Goal: Task Accomplishment & Management: Use online tool/utility

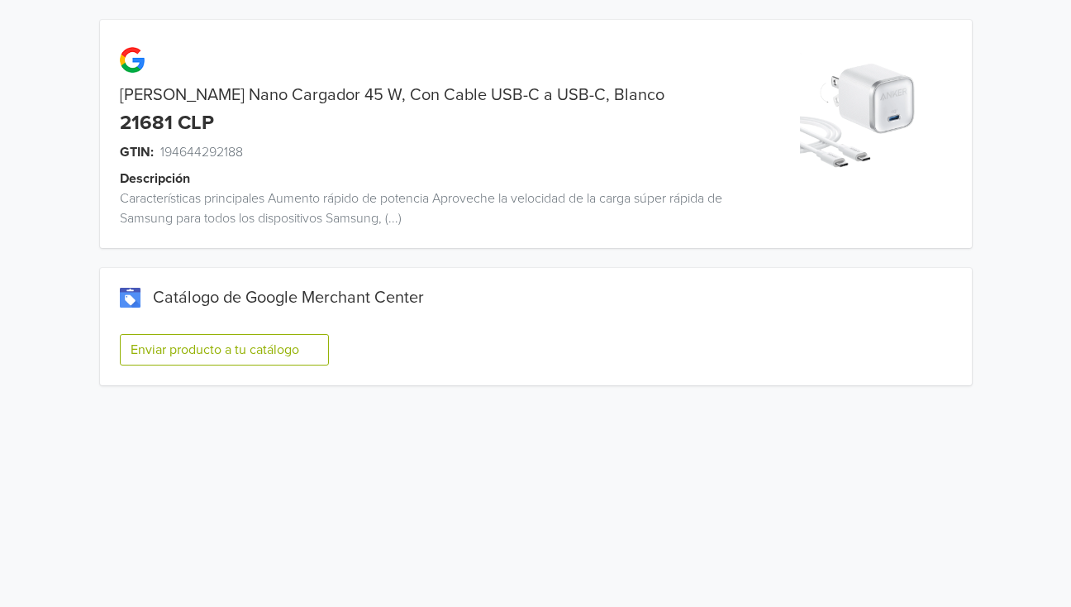
click at [236, 349] on button "Enviar producto a tu catálogo" at bounding box center [224, 349] width 209 height 31
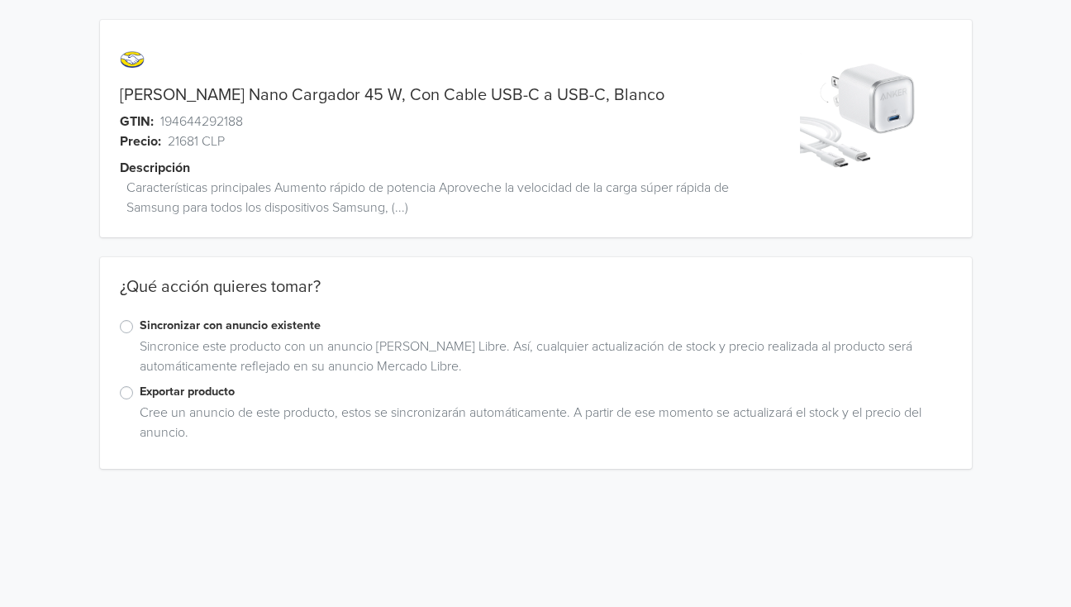
click at [140, 389] on label "Exportar producto" at bounding box center [546, 392] width 812 height 18
click at [0, 0] on input "Exportar producto" at bounding box center [0, 0] width 0 height 0
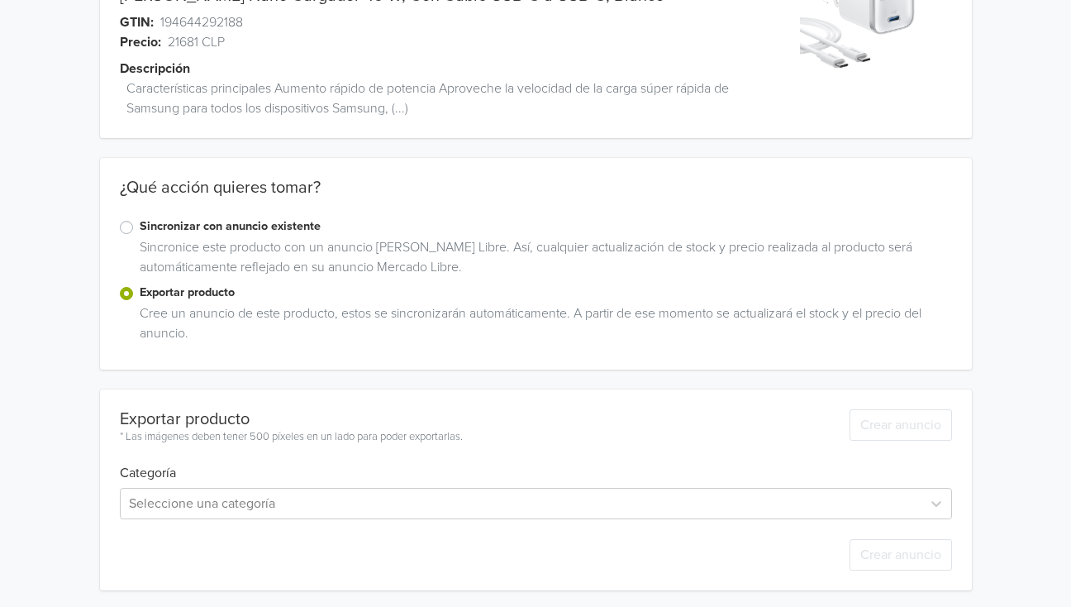
scroll to position [102, 0]
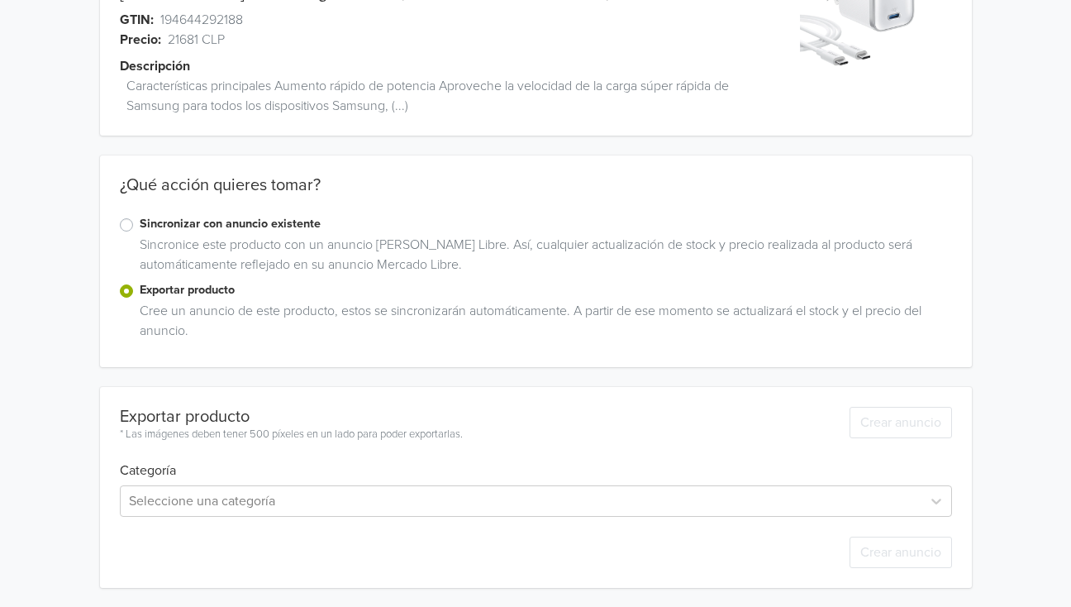
click at [40, 224] on div "[PERSON_NAME] Nano Cargador 45 W, Con Cable USB-C a USB-C, Blanco GTIN: 1946442…" at bounding box center [535, 252] width 1046 height 709
click at [140, 222] on label "Sincronizar con anuncio existente" at bounding box center [546, 224] width 812 height 18
click at [0, 0] on input "Sincronizar con anuncio existente" at bounding box center [0, 0] width 0 height 0
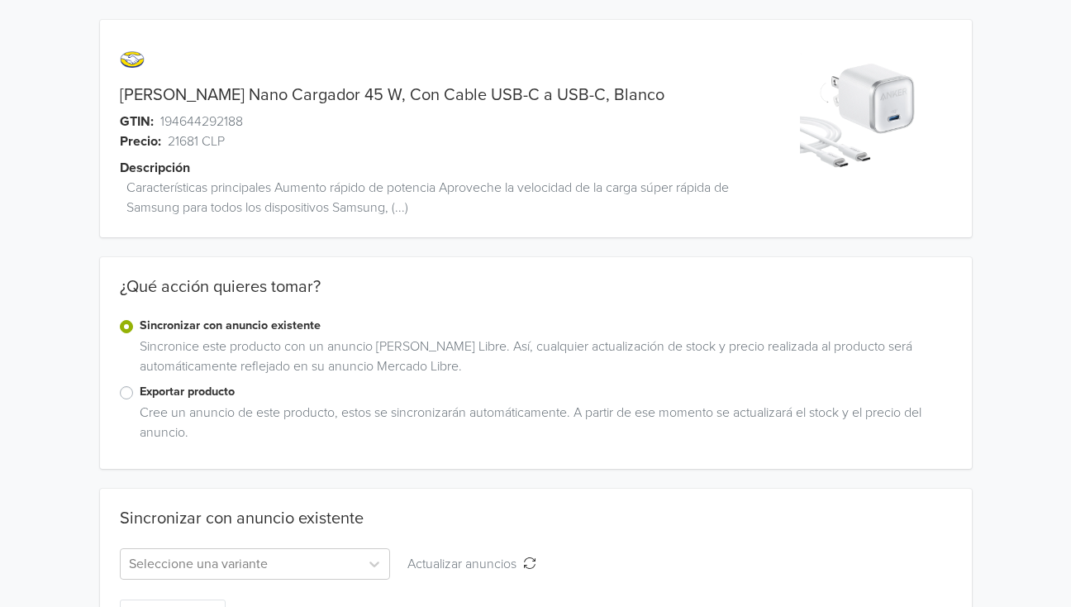
click at [140, 387] on label "Exportar producto" at bounding box center [546, 392] width 812 height 18
click at [0, 0] on input "Exportar producto" at bounding box center [0, 0] width 0 height 0
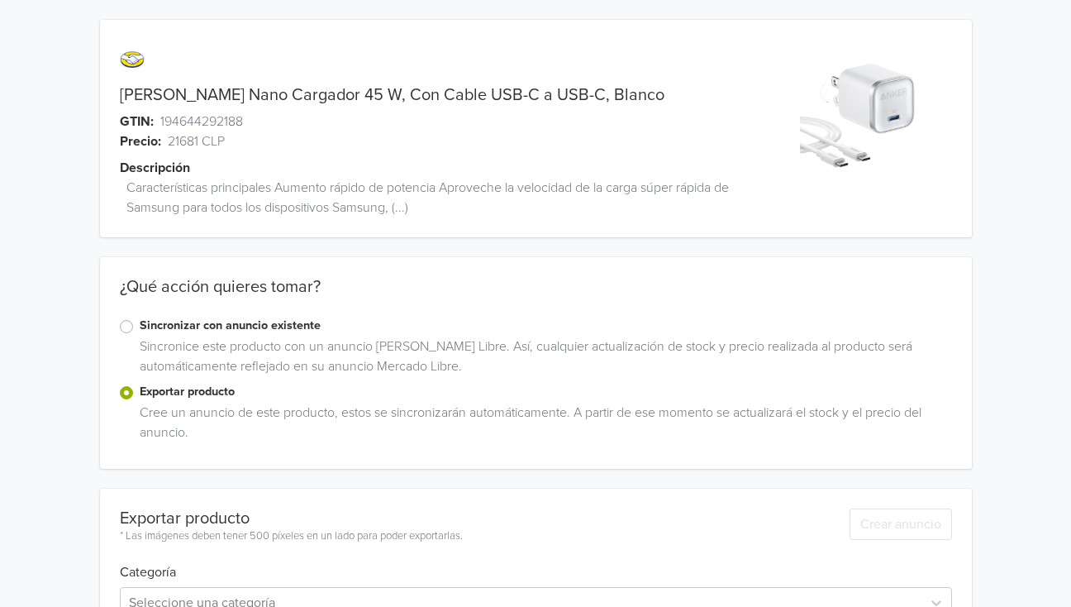
click at [120, 319] on div "Sincronizar con anuncio existente" at bounding box center [536, 326] width 832 height 20
click at [140, 326] on label "Sincronizar con anuncio existente" at bounding box center [546, 325] width 812 height 18
click at [0, 0] on input "Sincronizar con anuncio existente" at bounding box center [0, 0] width 0 height 0
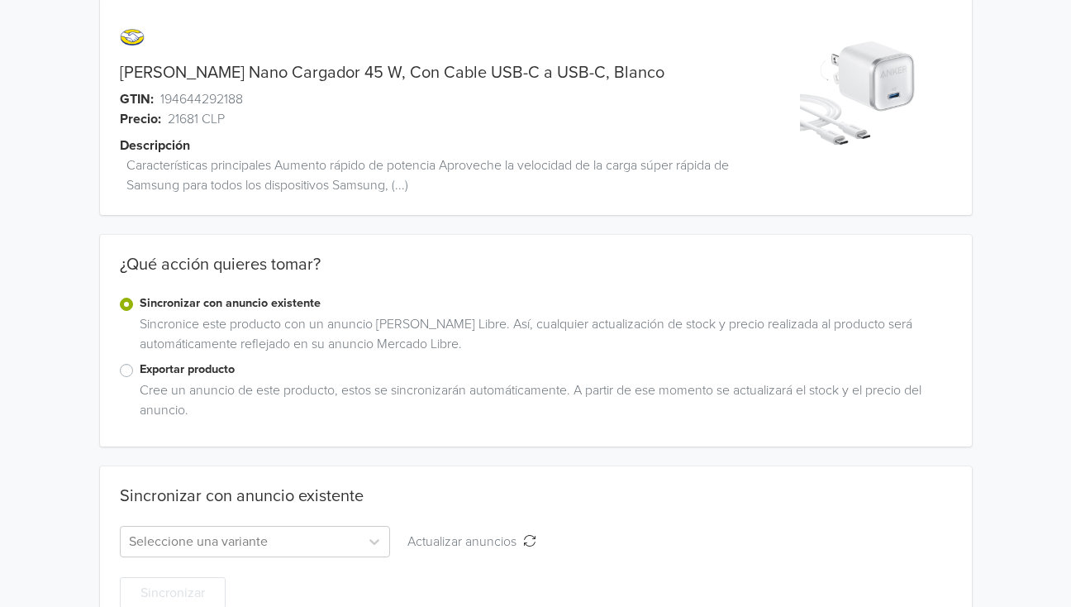
scroll to position [63, 0]
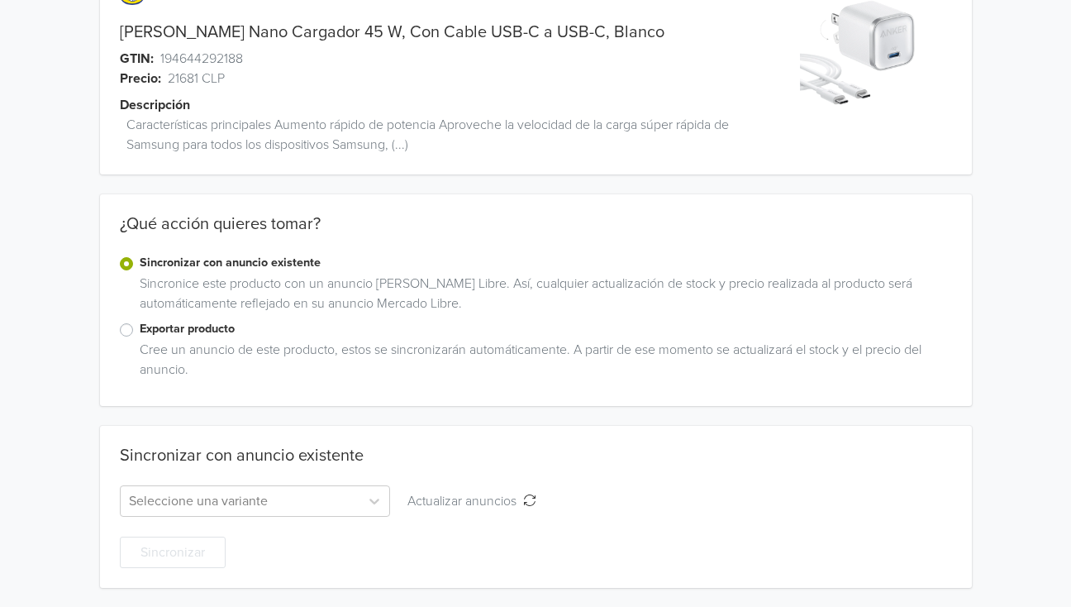
click at [140, 330] on label "Exportar producto" at bounding box center [546, 329] width 812 height 18
click at [0, 0] on input "Exportar producto" at bounding box center [0, 0] width 0 height 0
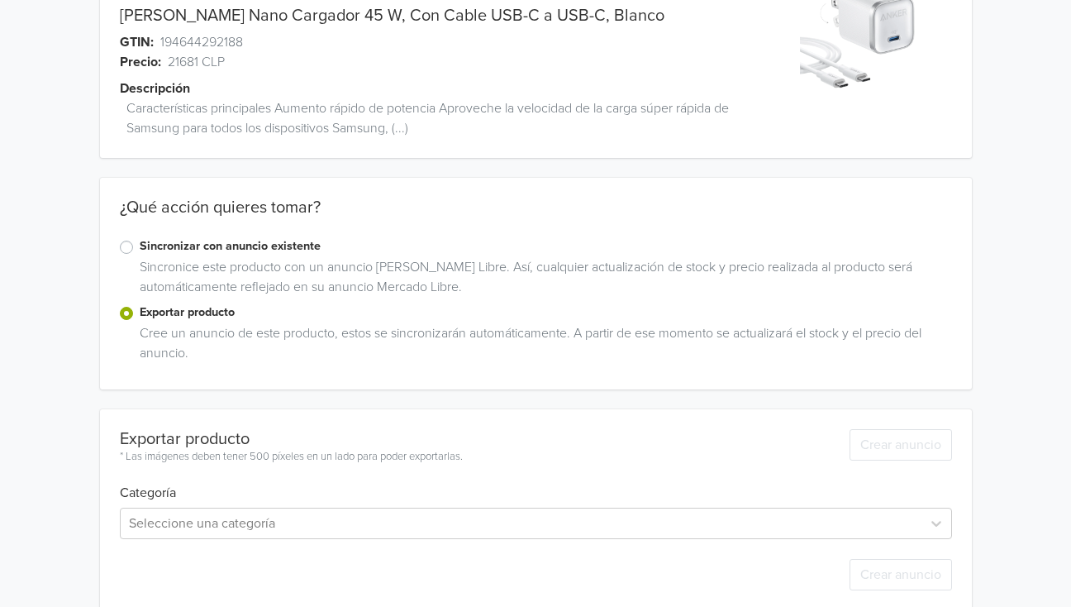
scroll to position [102, 0]
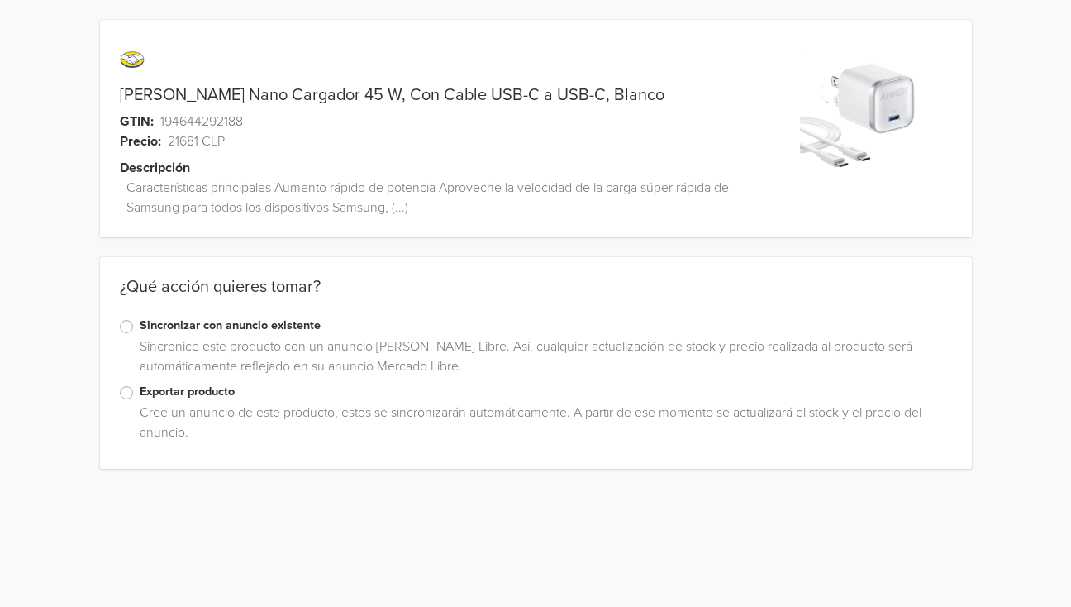
click at [140, 397] on label "Exportar producto" at bounding box center [546, 392] width 812 height 18
click at [0, 0] on input "Exportar producto" at bounding box center [0, 0] width 0 height 0
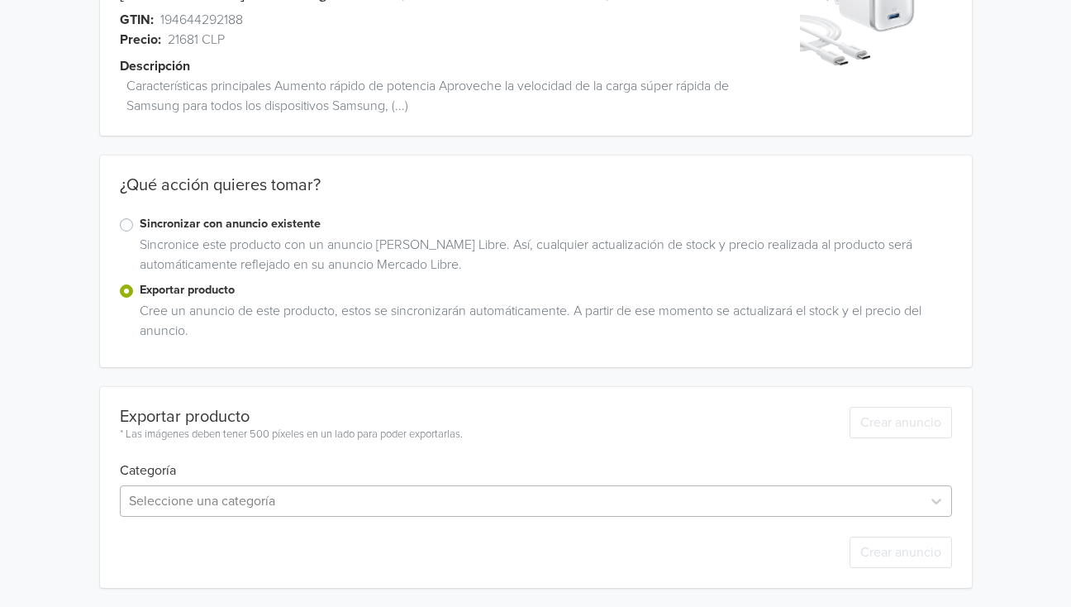
scroll to position [265, 0]
click at [324, 507] on div "Seleccione una categoría" at bounding box center [536, 499] width 832 height 31
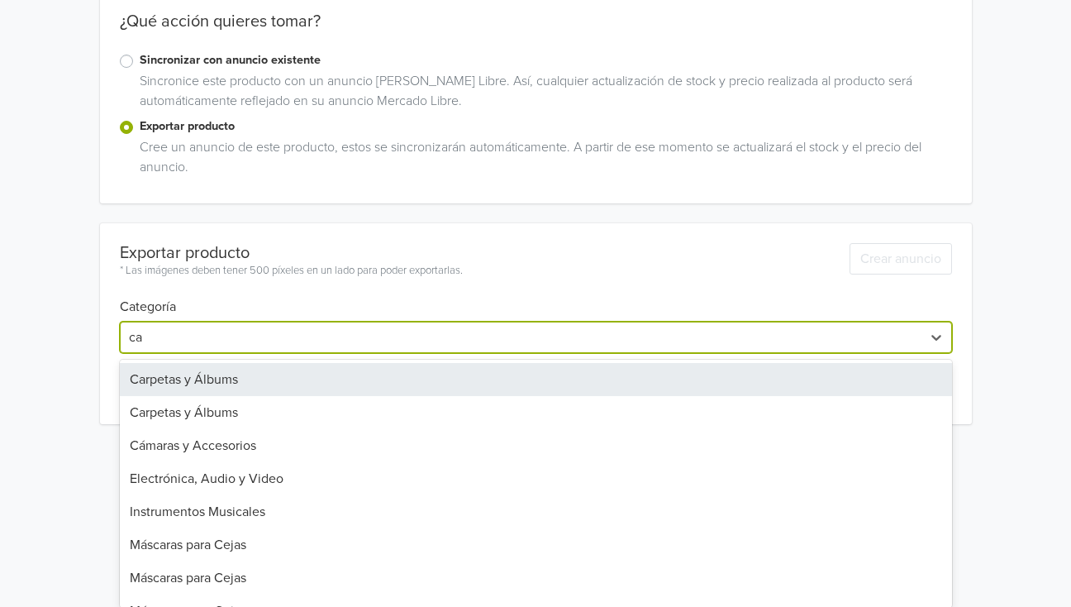
type input "c"
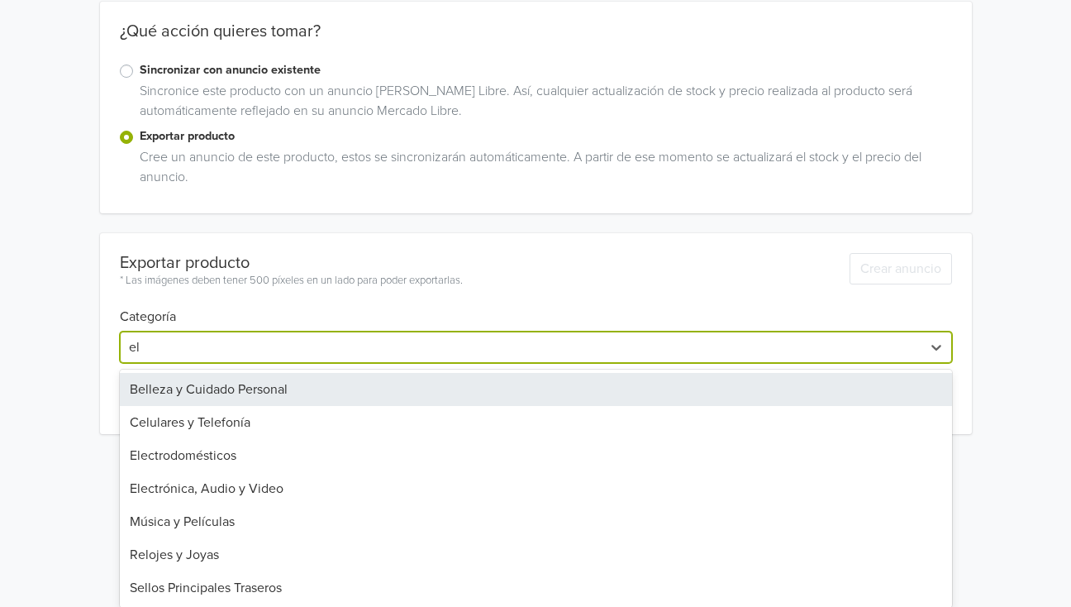
type input "ele"
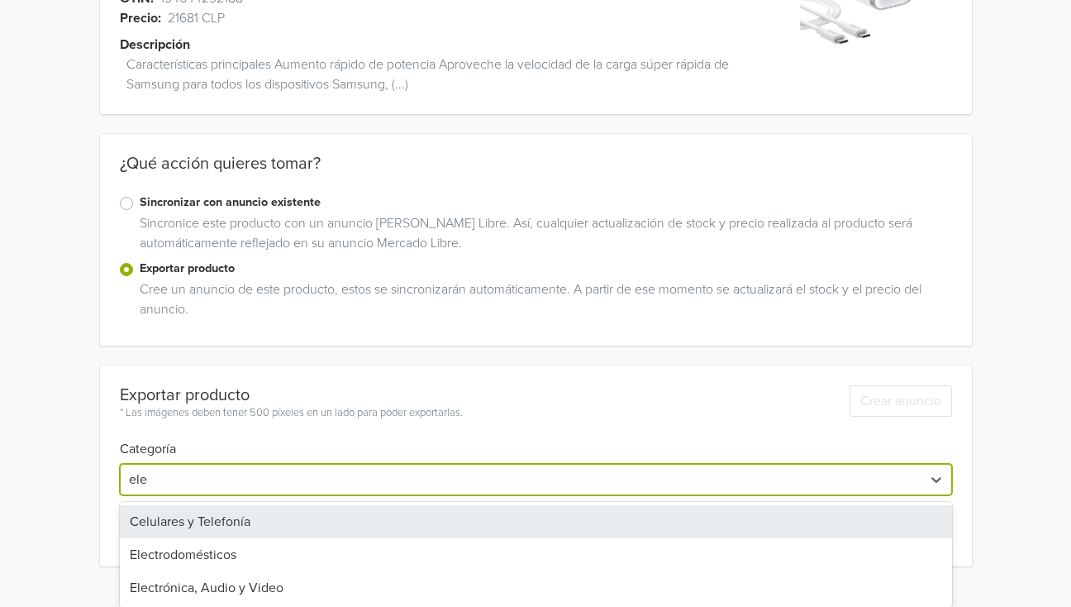
click at [207, 517] on div "Celulares y Telefonía" at bounding box center [536, 521] width 832 height 33
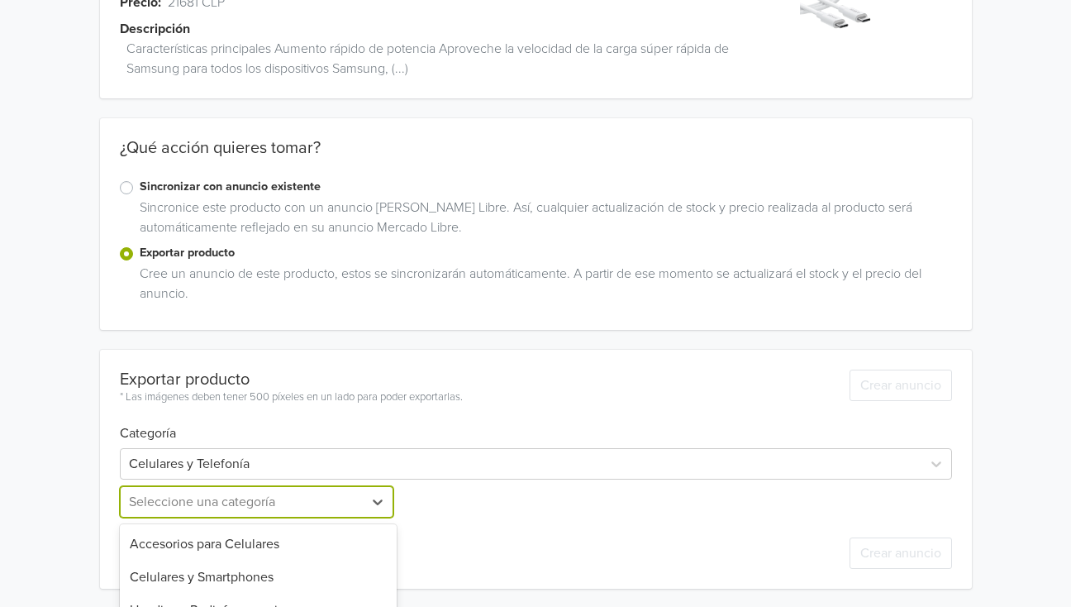
scroll to position [303, 0]
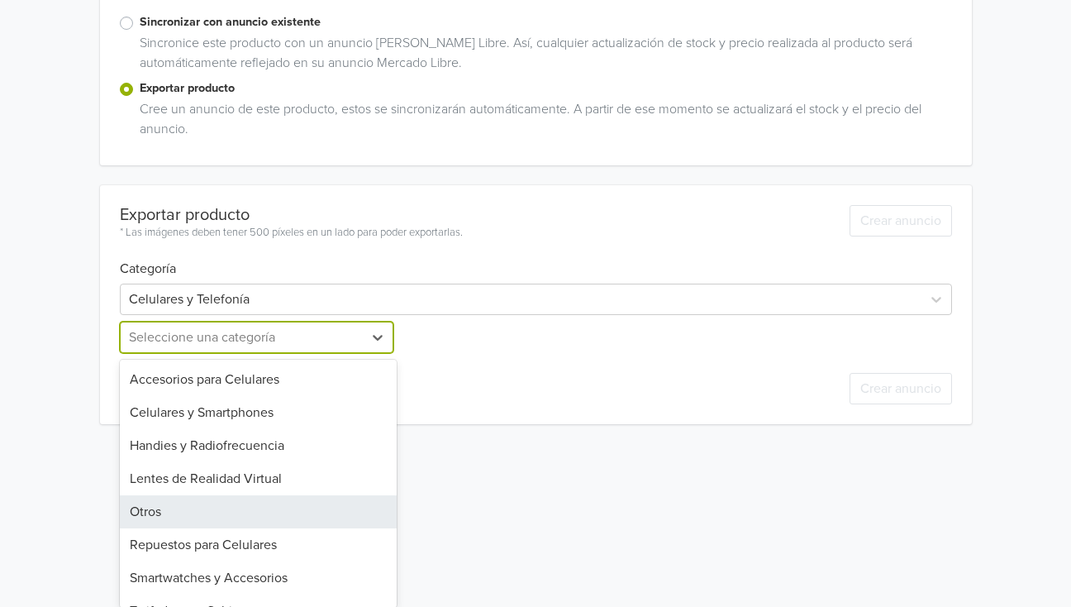
click at [213, 353] on div "10 results available. Use Up and Down to choose options, press Enter to select …" at bounding box center [259, 336] width 278 height 31
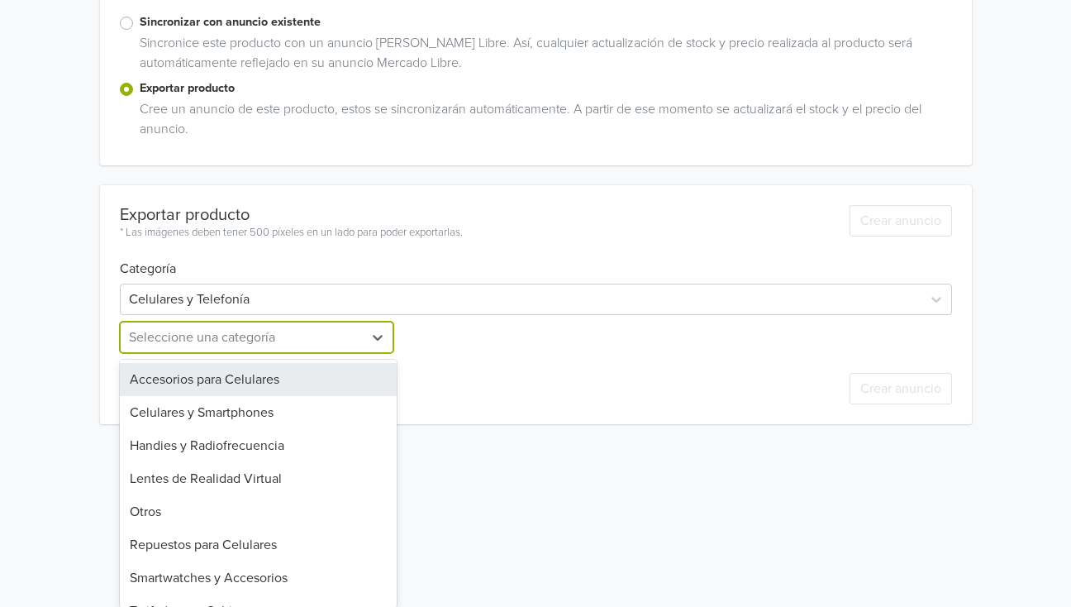
click at [219, 377] on div "Accesorios para Celulares" at bounding box center [259, 379] width 278 height 33
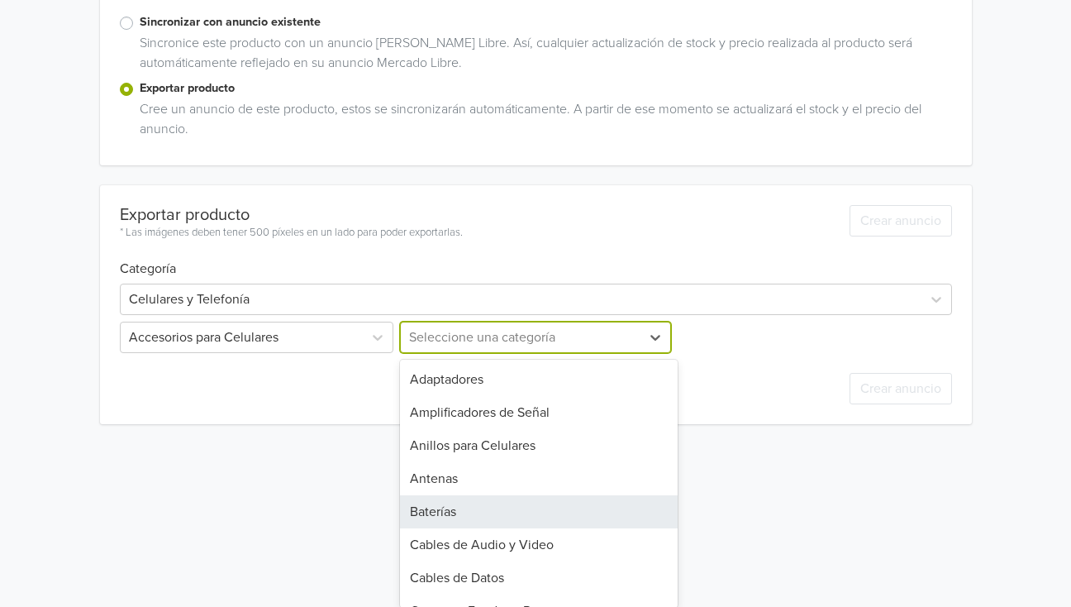
click at [507, 353] on div "28 results available. Use Up and Down to choose options, press Enter to select …" at bounding box center [536, 336] width 278 height 31
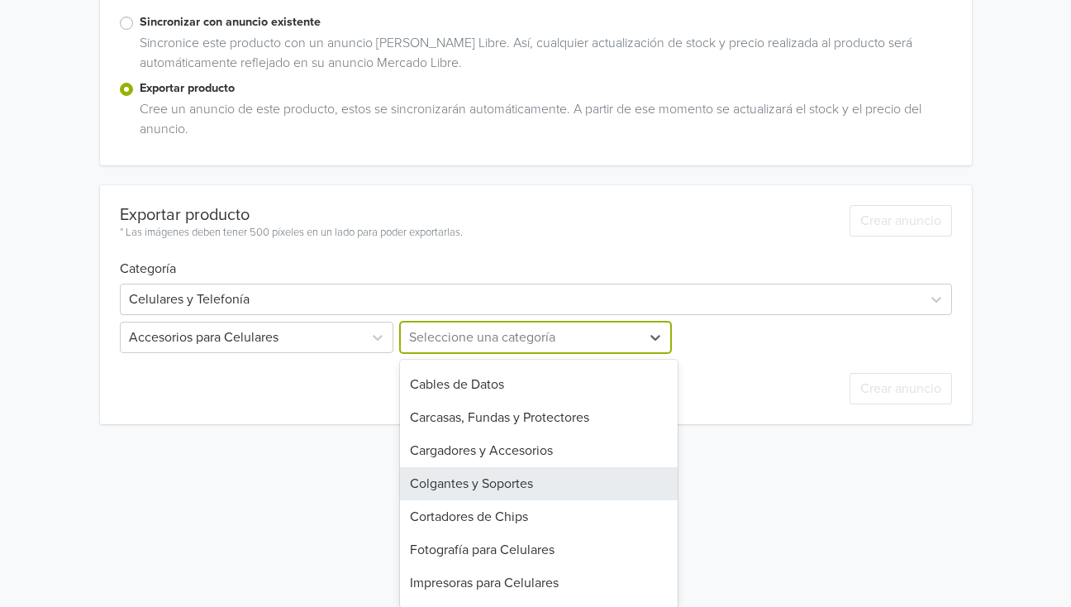
scroll to position [182, 0]
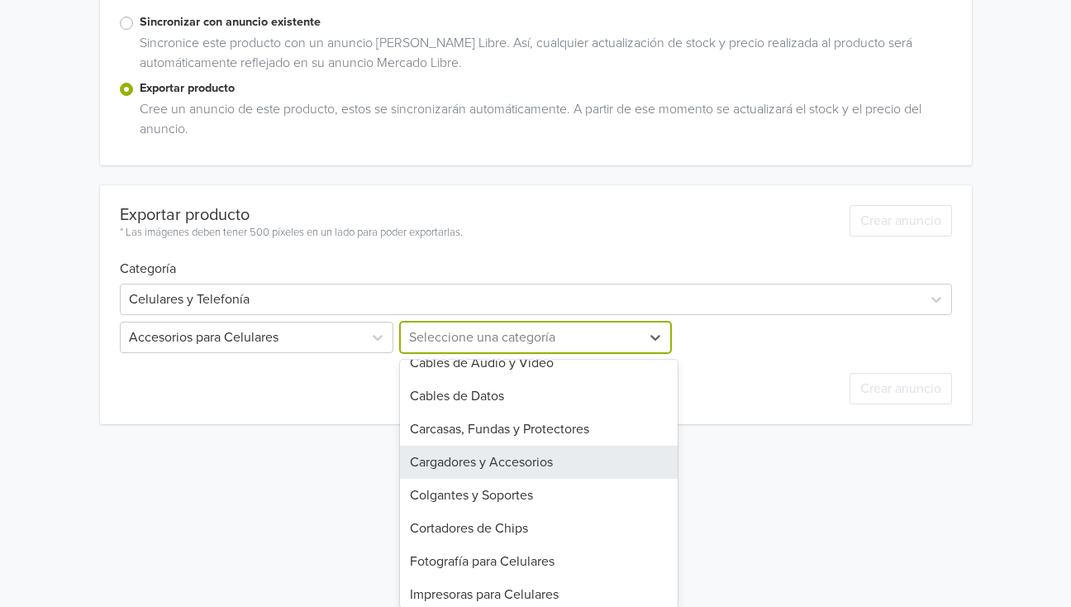
click at [540, 469] on div "Cargadores y Accesorios" at bounding box center [539, 461] width 278 height 33
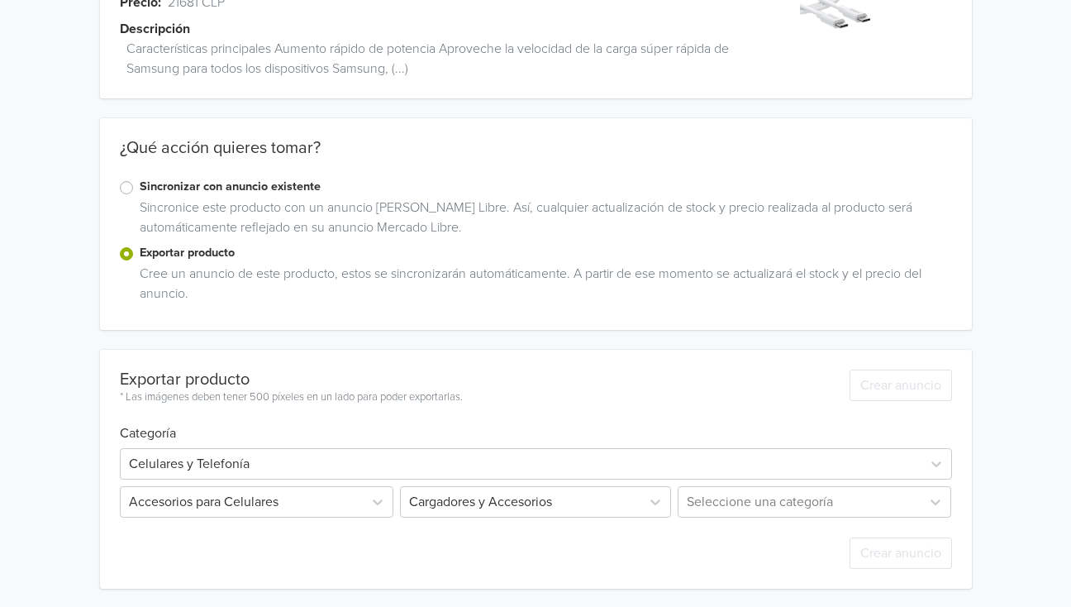
click at [38, 410] on div "Anker Nano Cargador 45 W, Con Cable USB-C a USB-C, Blanco GTIN: 194644292188 Pr…" at bounding box center [535, 234] width 1046 height 747
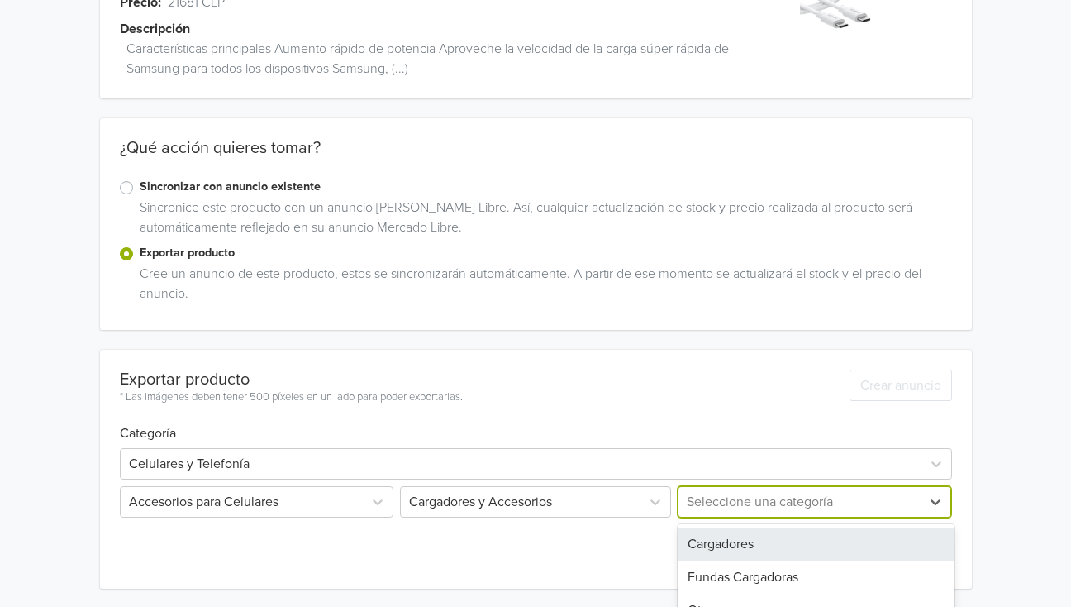
scroll to position [161, 0]
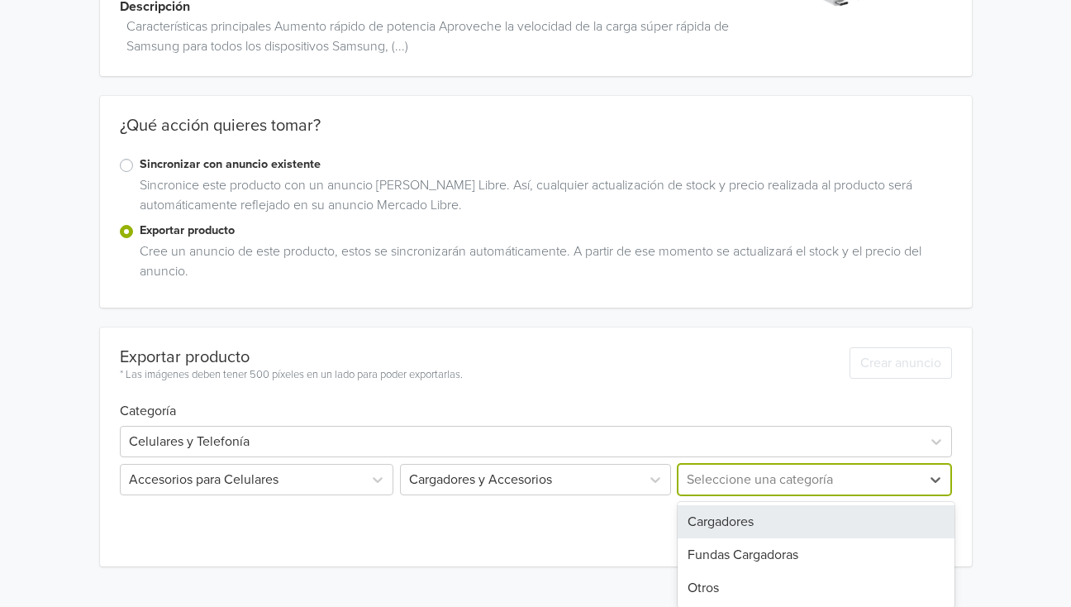
click at [783, 495] on div "3 results available. Use Up and Down to choose options, press Enter to select t…" at bounding box center [813, 479] width 278 height 31
click at [771, 521] on div "Cargadores" at bounding box center [817, 521] width 278 height 33
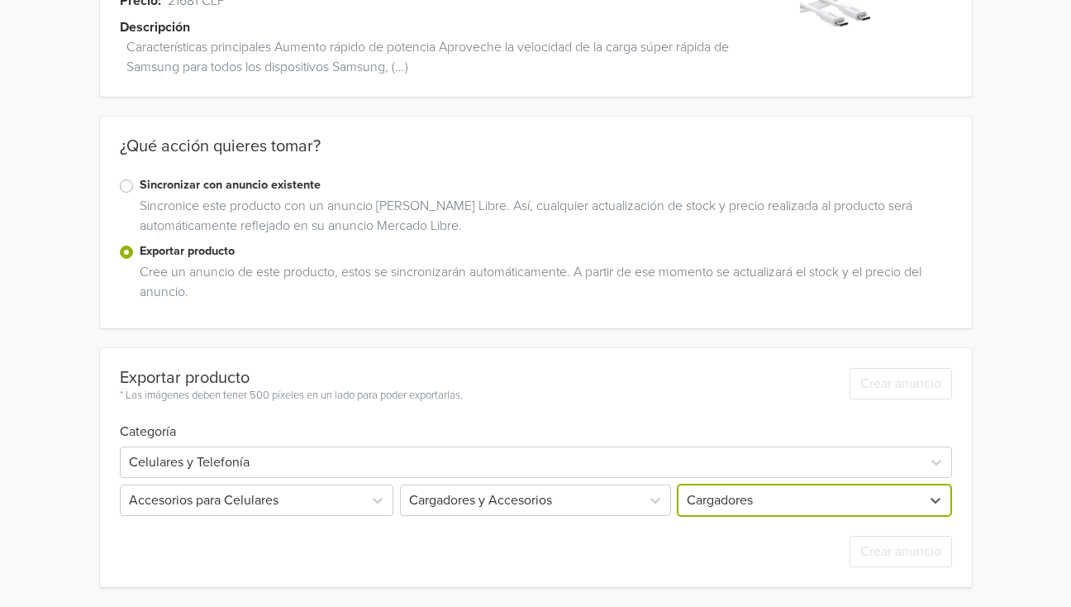
scroll to position [139, 0]
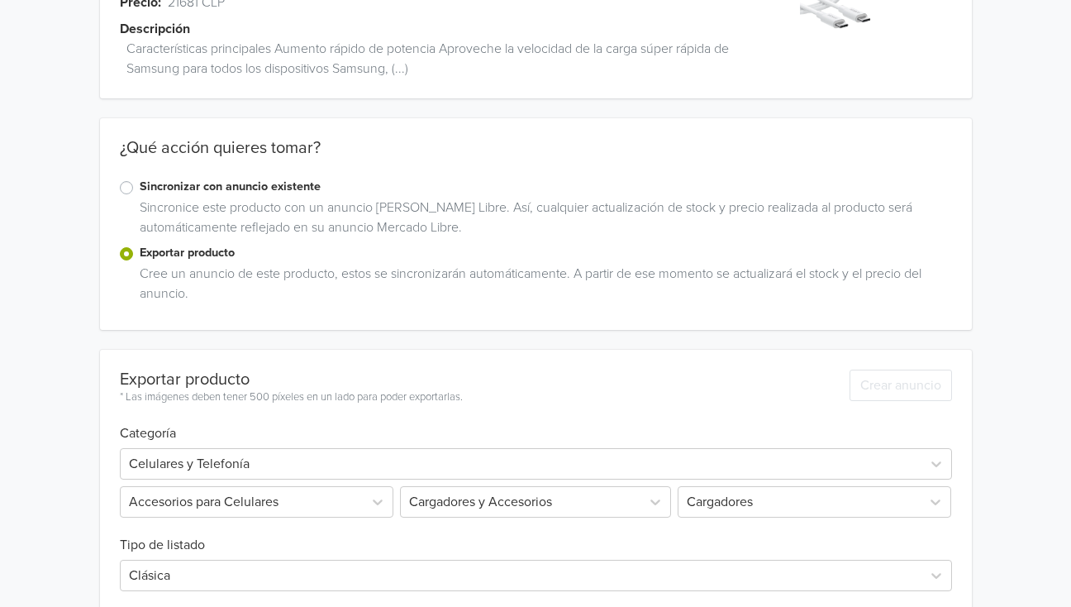
click at [57, 331] on div "Anker Nano Cargador 45 W, Con Cable USB-C a USB-C, Blanco GTIN: 194644292188 Pr…" at bounding box center [535, 271] width 1046 height 821
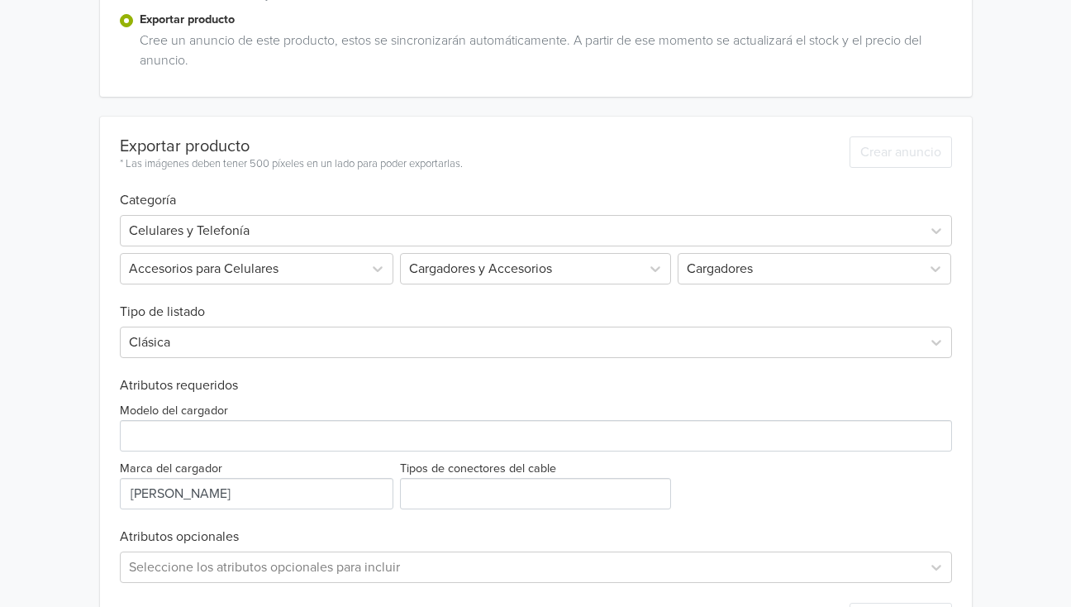
scroll to position [438, 0]
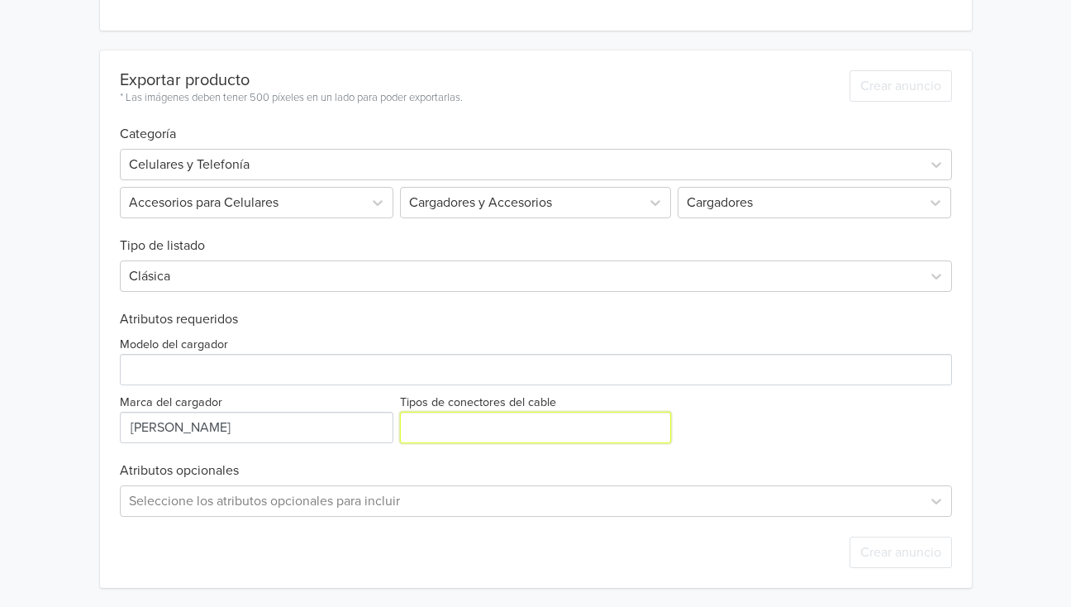
click at [505, 433] on input "Tipos de conectores del cable" at bounding box center [535, 427] width 271 height 31
type input "USB C"
click at [33, 401] on div "Anker Nano Cargador 45 W, Con Cable USB-C a USB-C, Blanco GTIN: 194644292188 Pr…" at bounding box center [535, 84] width 1046 height 1045
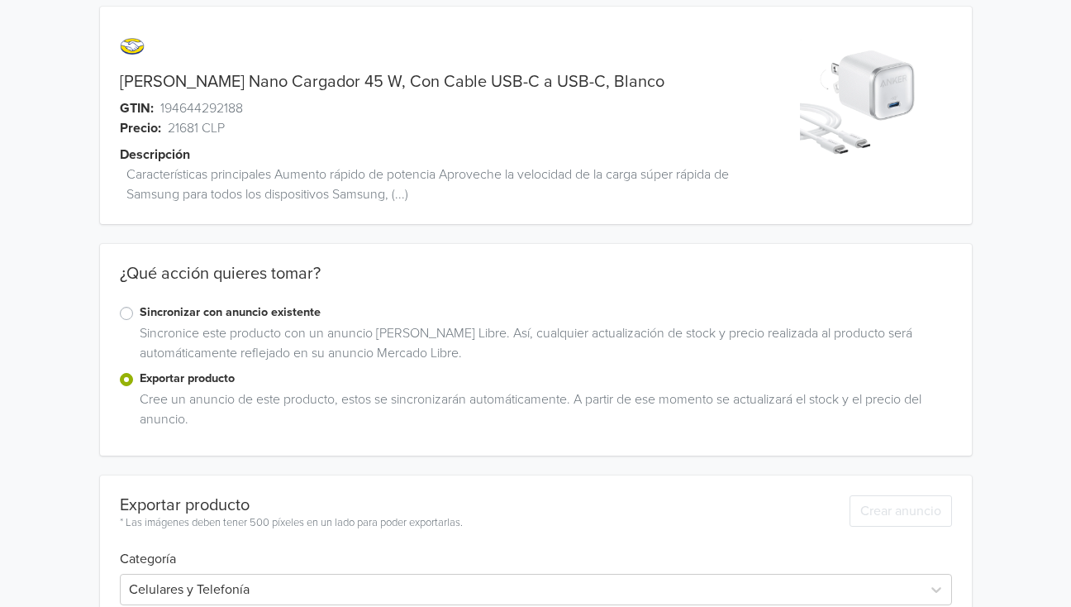
scroll to position [0, 0]
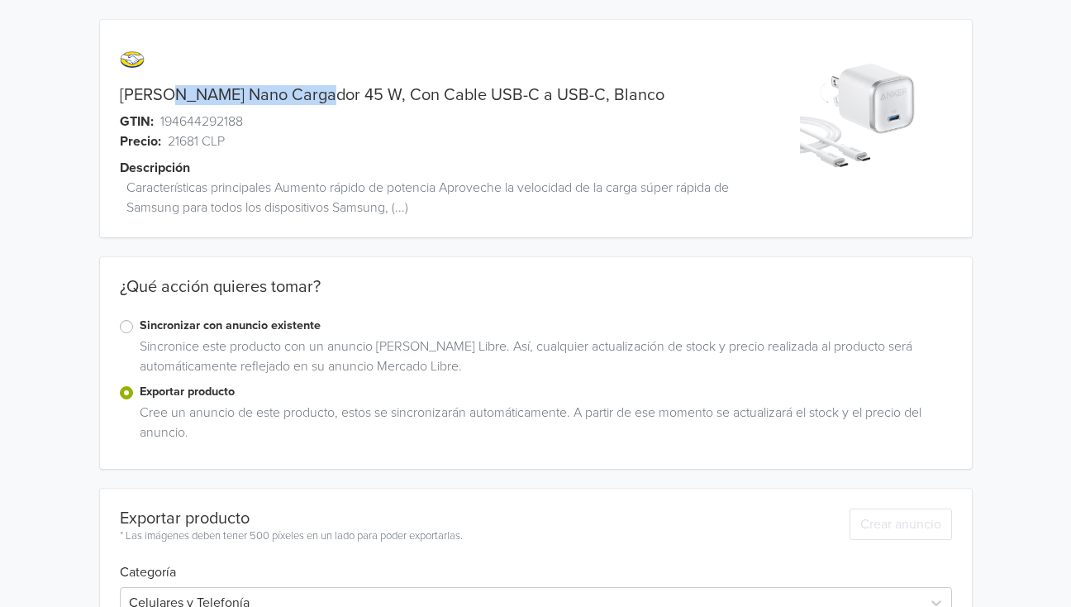
drag, startPoint x: 165, startPoint y: 91, endPoint x: 316, endPoint y: 90, distance: 150.4
click at [316, 90] on link "[PERSON_NAME] Nano Cargador 45 W, Con Cable USB-C a USB-C, Blanco" at bounding box center [392, 95] width 545 height 20
copy link "Nano Cargador 45 W"
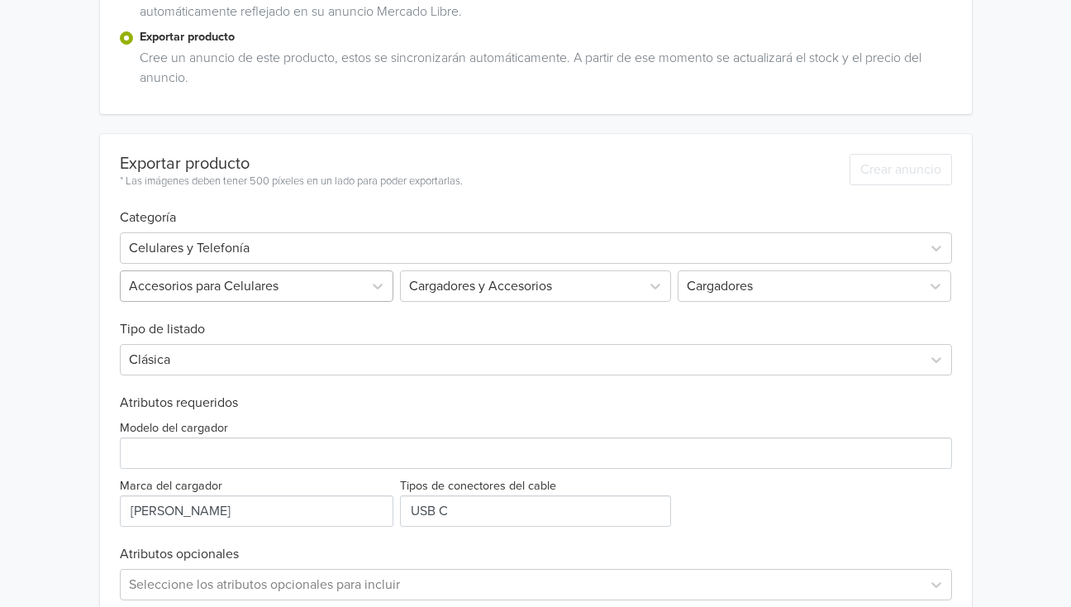
scroll to position [438, 0]
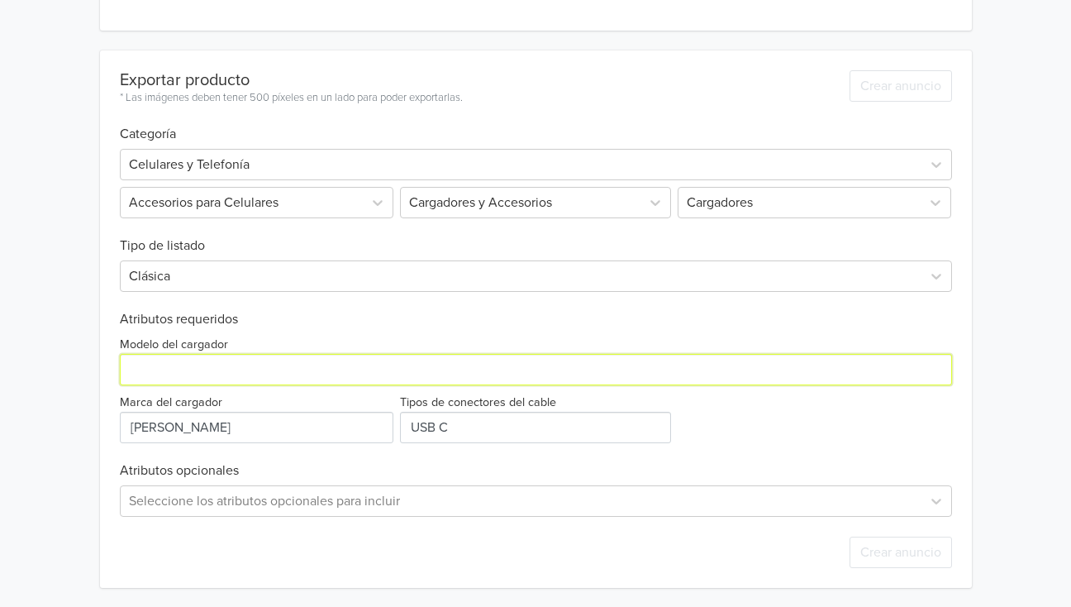
click at [172, 359] on input "Modelo del cargador" at bounding box center [536, 369] width 832 height 31
paste input "Nano Cargador 45 W"
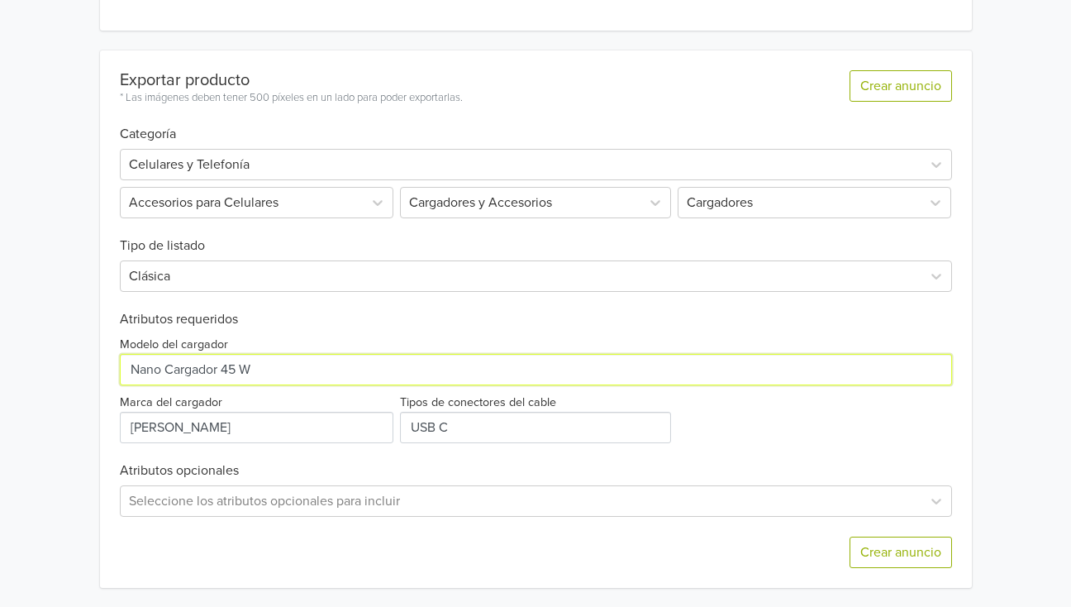
type input "Nano Cargador 45 W"
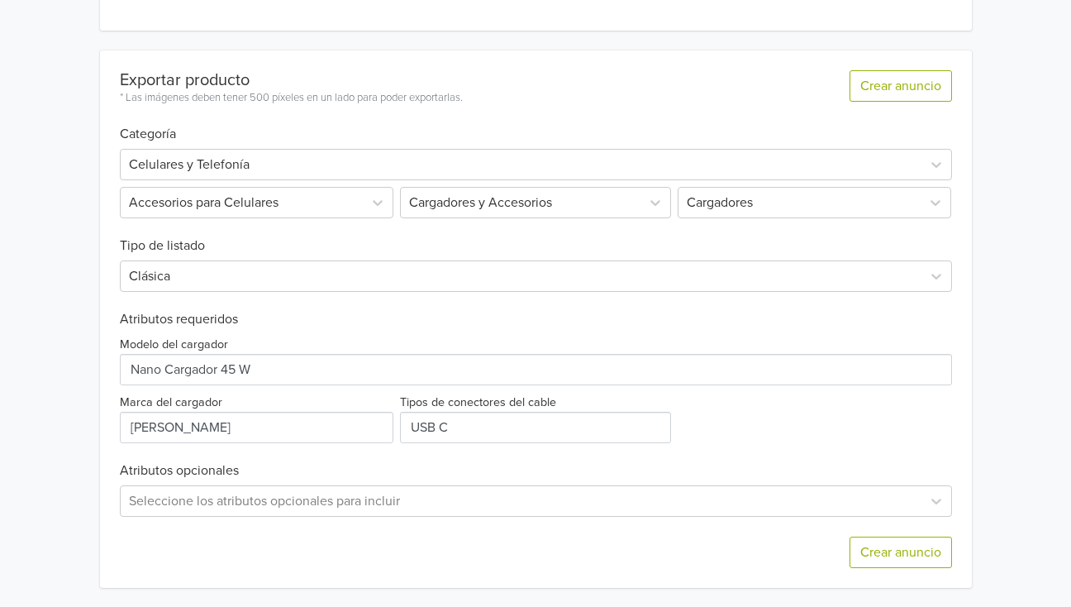
click at [45, 434] on div "Anker Nano Cargador 45 W, Con Cable USB-C a USB-C, Blanco GTIN: 194644292188 Pr…" at bounding box center [535, 84] width 1046 height 1045
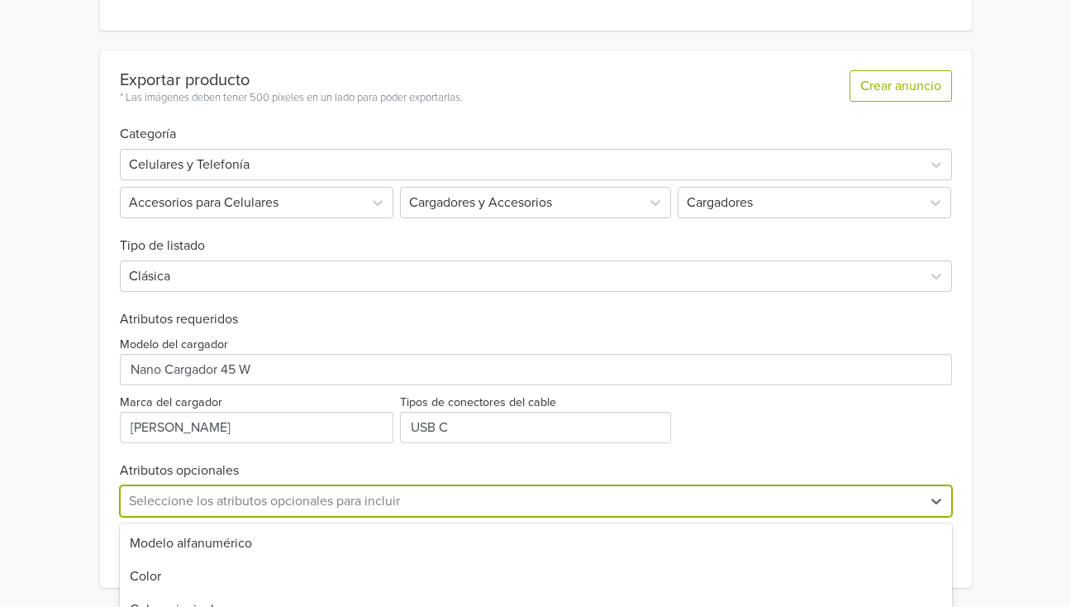
scroll to position [602, 0]
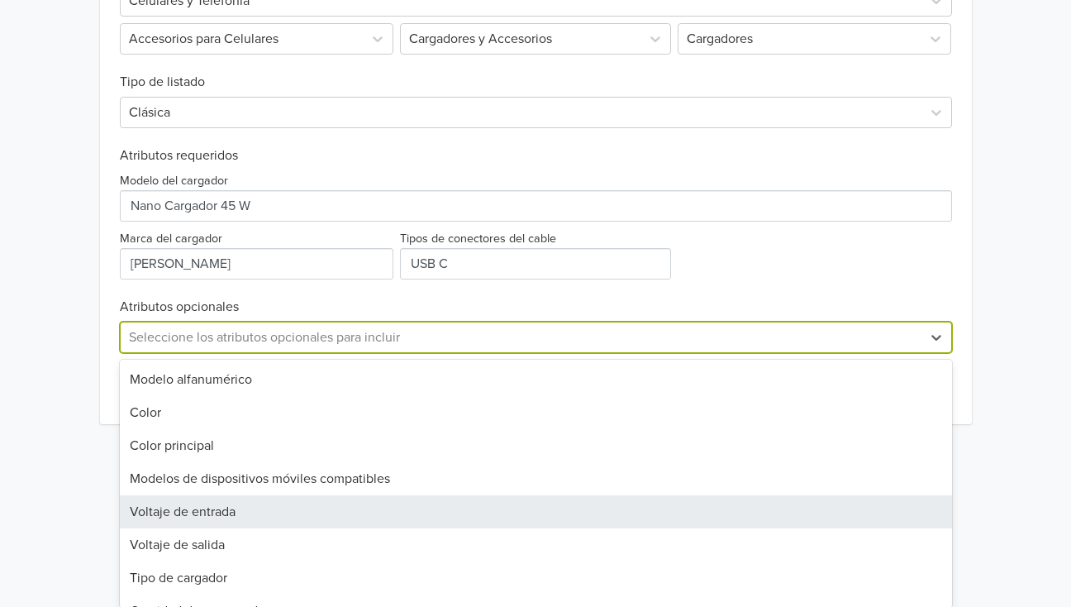
click at [236, 353] on div "33 results available. Use Up and Down to choose options, press Enter to select …" at bounding box center [536, 336] width 832 height 31
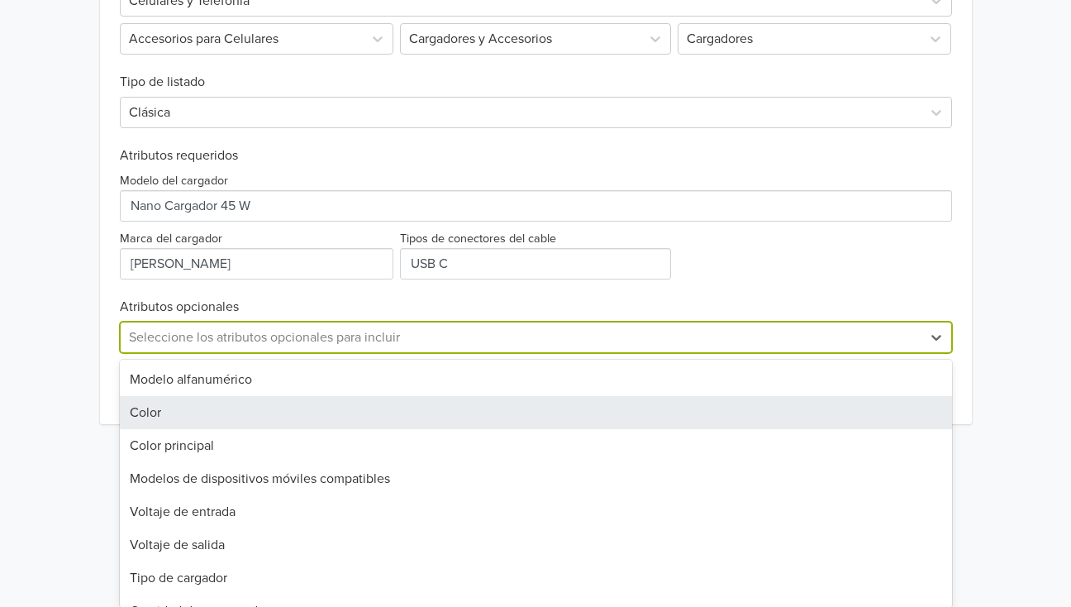
click at [195, 412] on div "Color" at bounding box center [536, 412] width 832 height 33
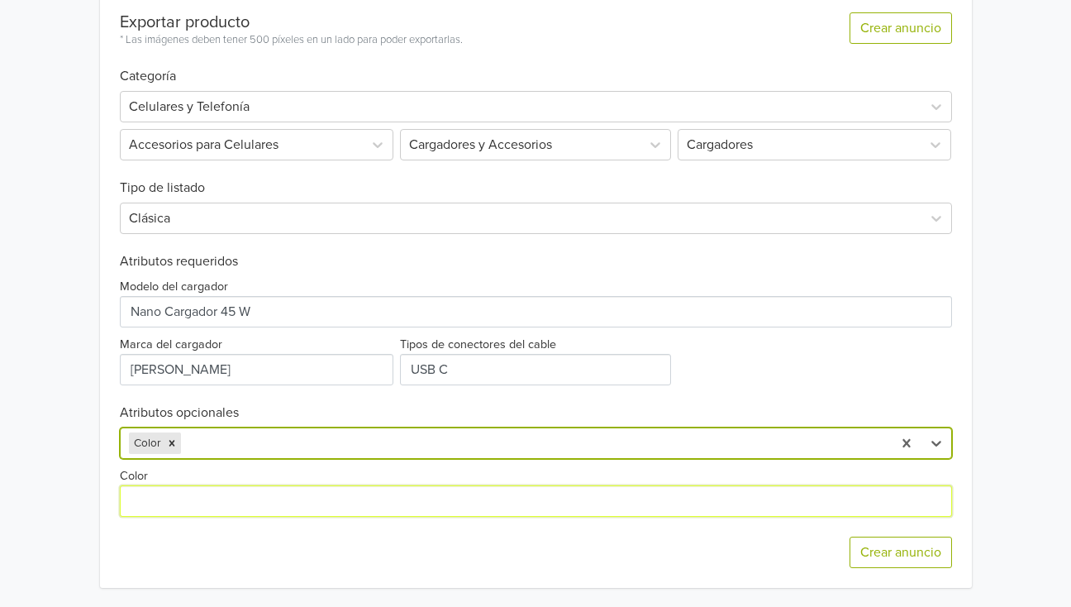
click at [178, 497] on input "Color" at bounding box center [536, 500] width 832 height 31
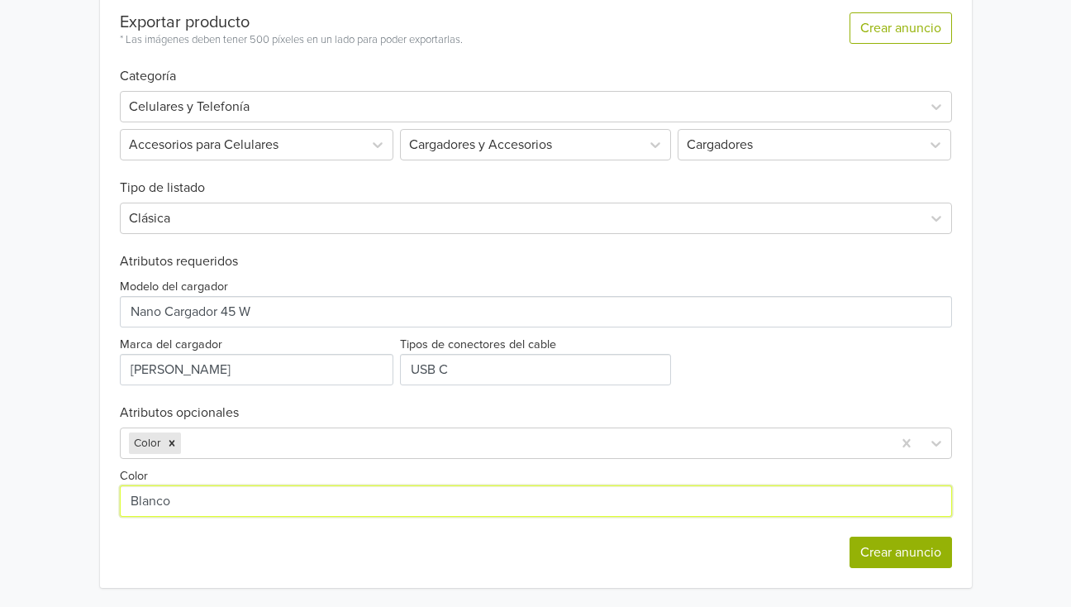
type input "Blanco"
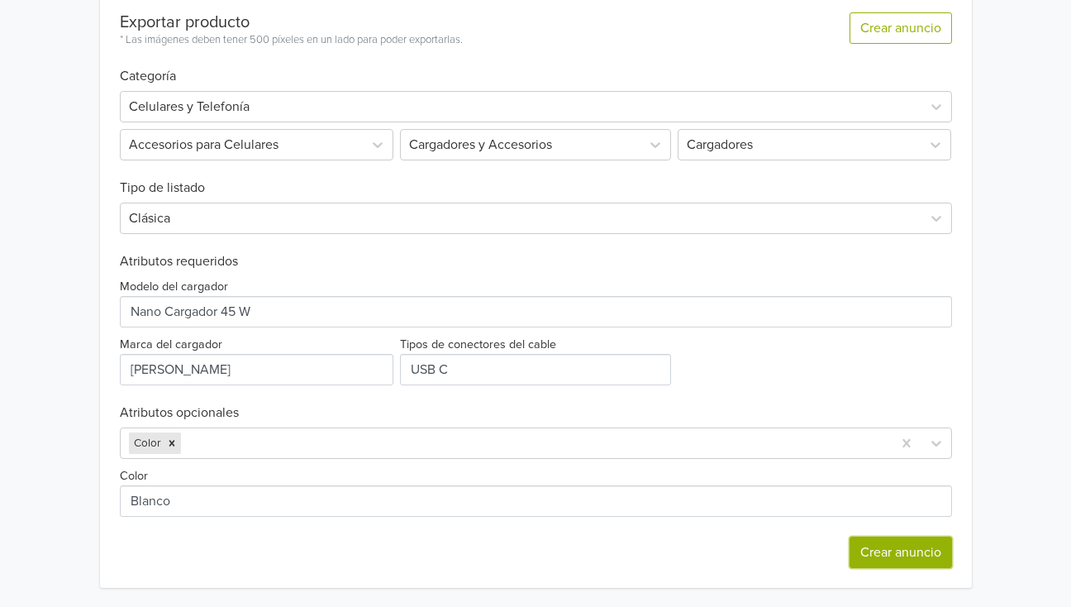
click at [897, 554] on button "Crear anuncio" at bounding box center [901, 551] width 102 height 31
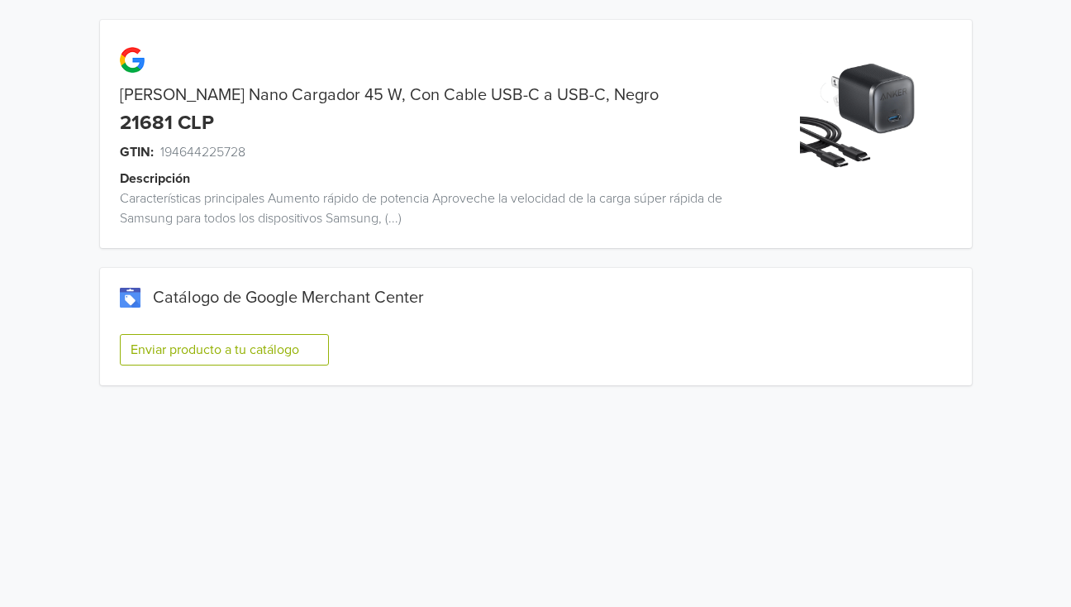
click at [209, 346] on button "Enviar producto a tu catálogo" at bounding box center [224, 349] width 209 height 31
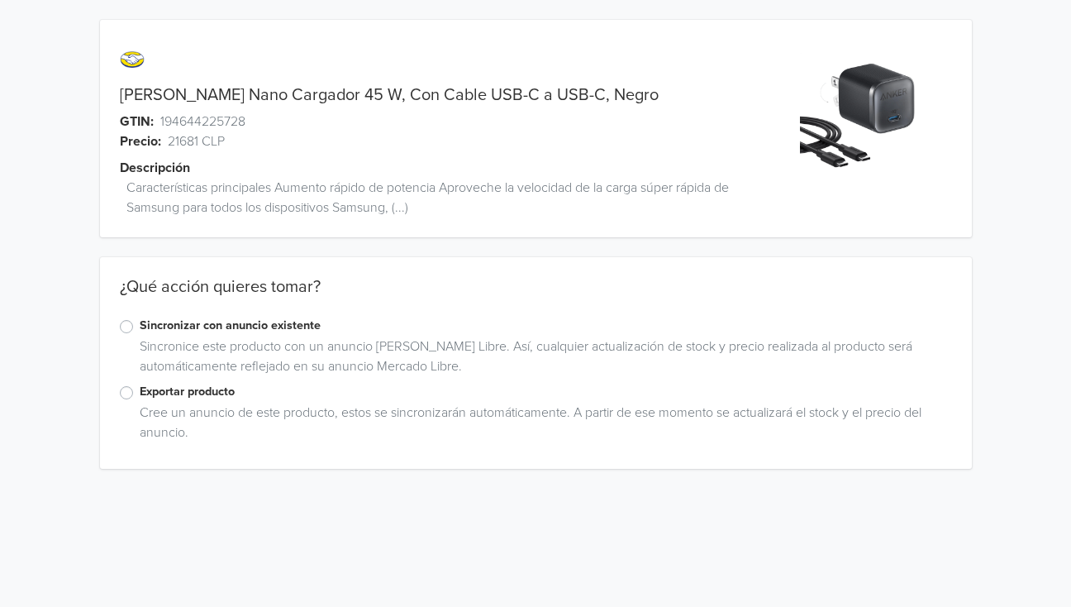
click at [140, 388] on label "Exportar producto" at bounding box center [546, 392] width 812 height 18
click at [0, 0] on input "Exportar producto" at bounding box center [0, 0] width 0 height 0
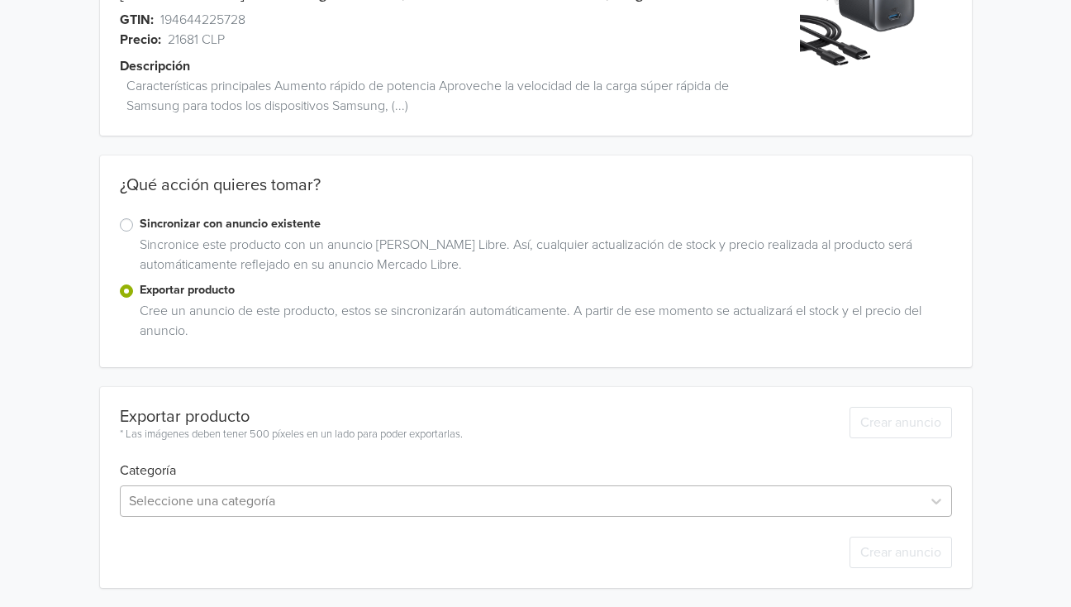
scroll to position [265, 0]
click at [202, 496] on div "Seleccione una categoría" at bounding box center [536, 499] width 832 height 31
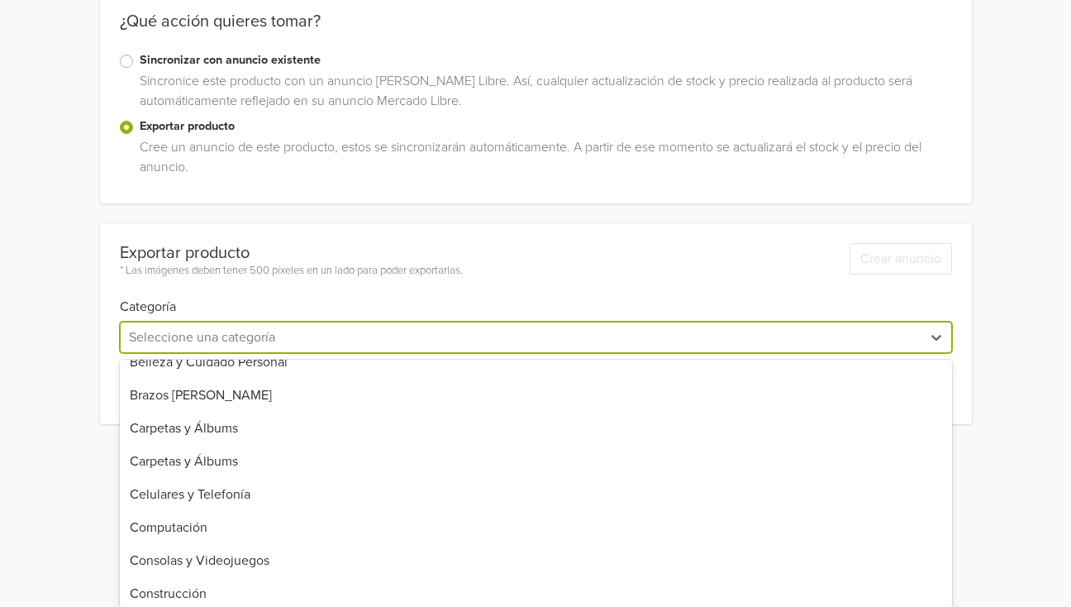
scroll to position [0, 0]
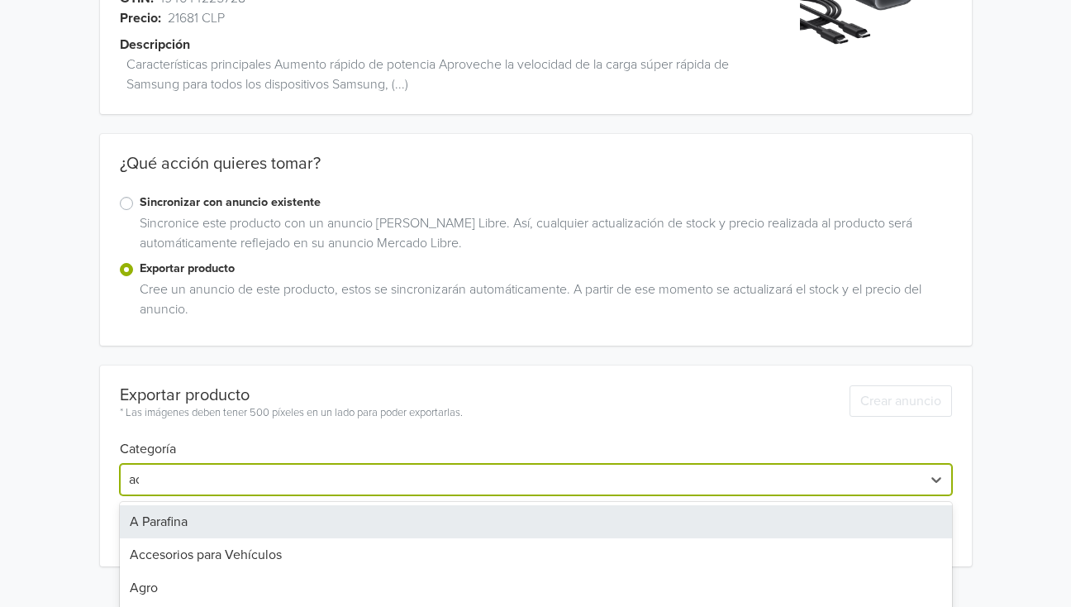
type input "acc"
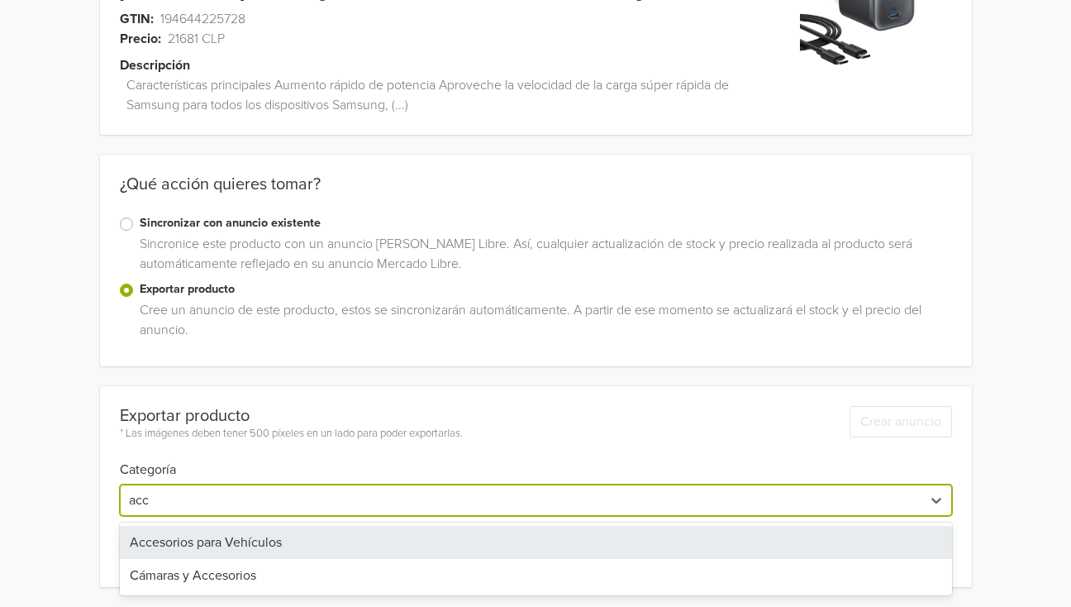
scroll to position [102, 0]
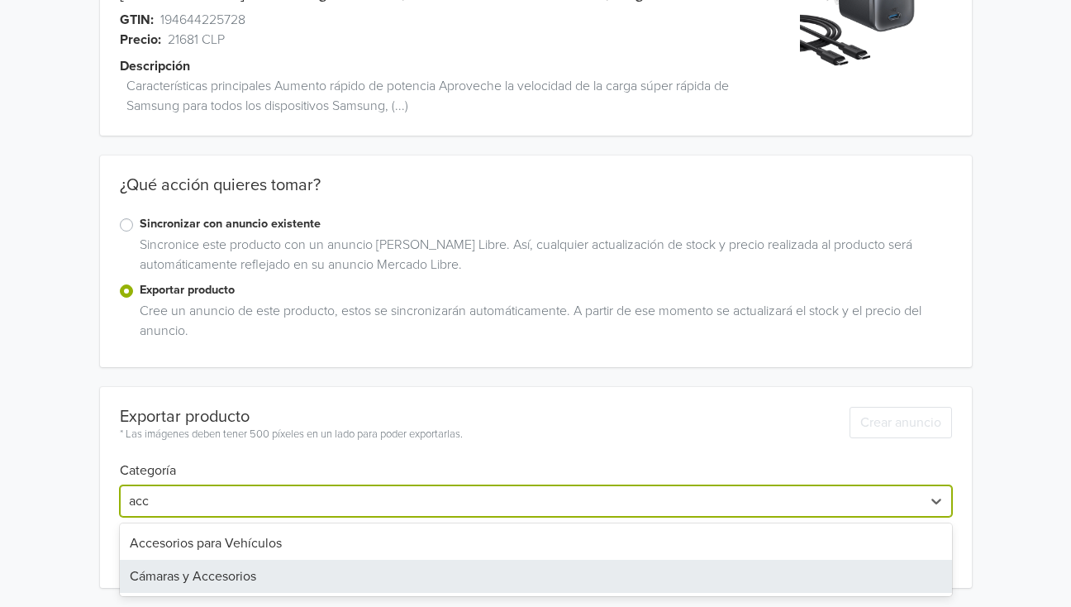
click at [217, 571] on div "Cámaras y Accesorios" at bounding box center [536, 575] width 832 height 33
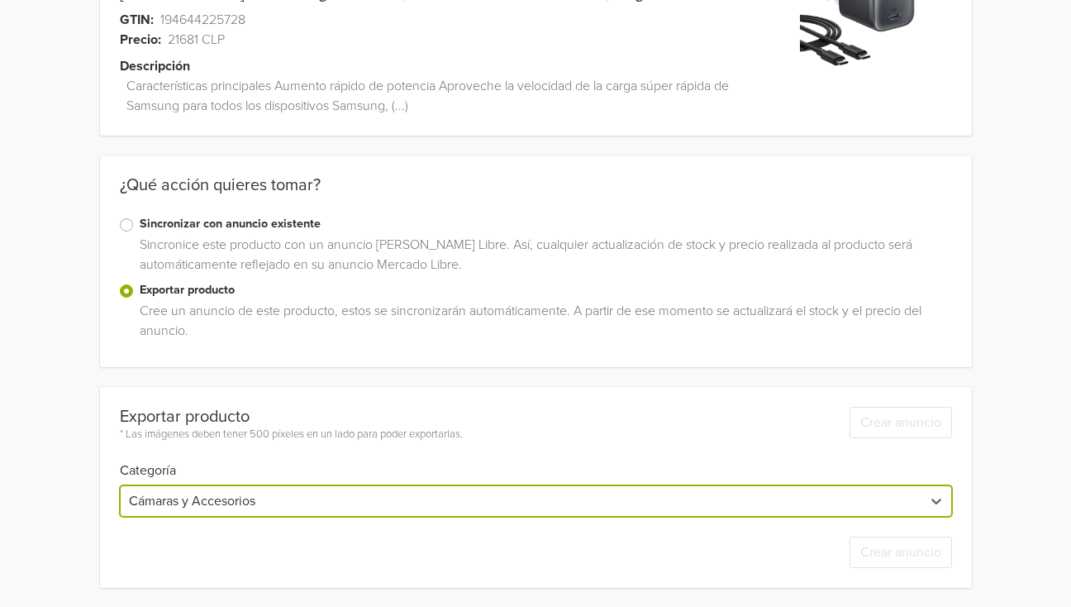
scroll to position [139, 0]
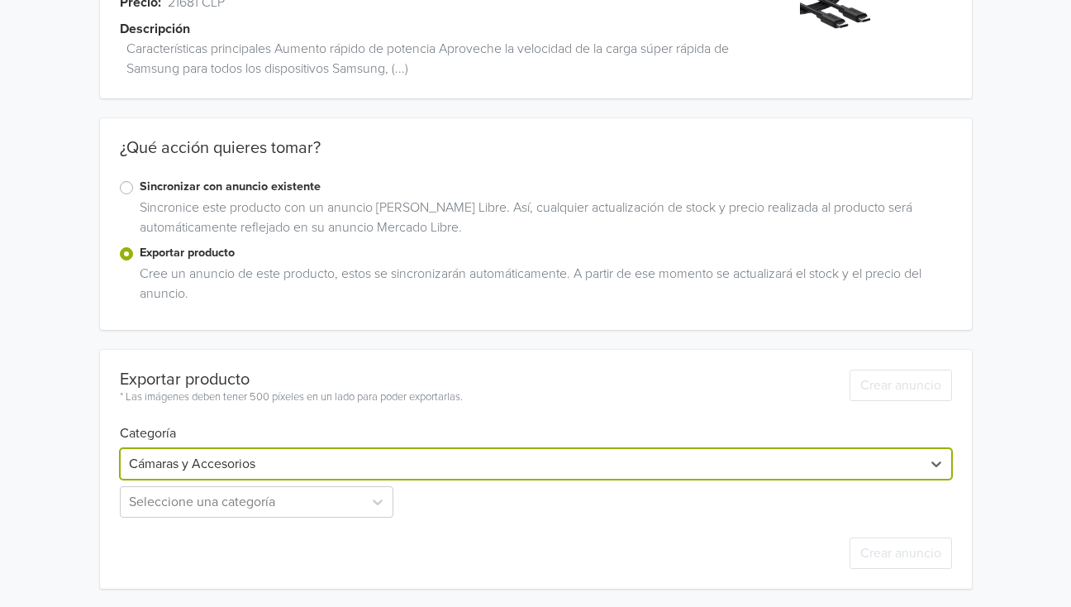
click at [264, 455] on div at bounding box center [521, 463] width 784 height 23
click at [256, 460] on div at bounding box center [521, 463] width 784 height 23
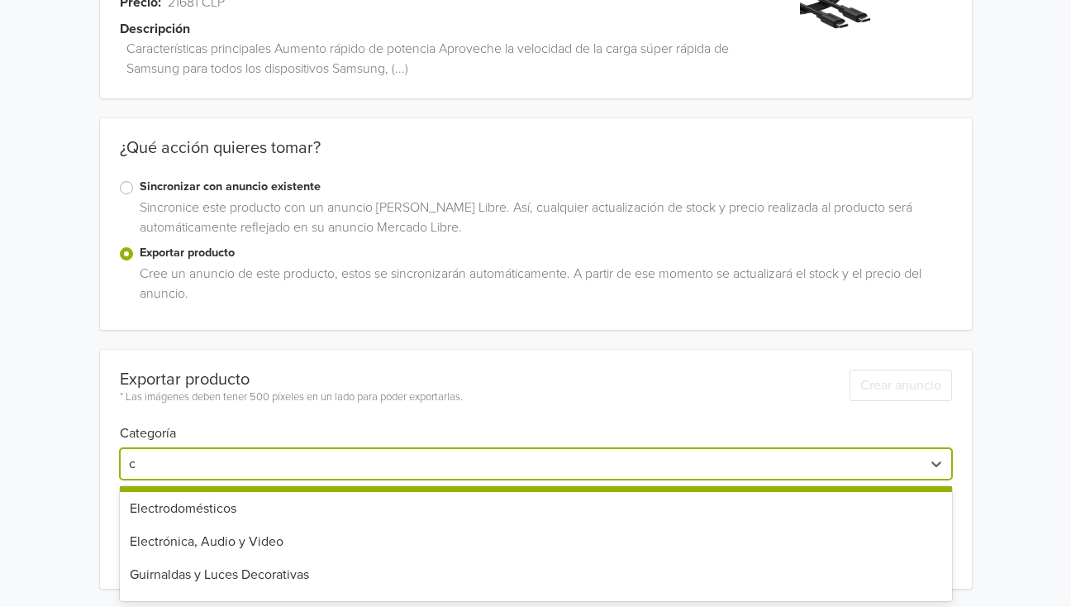
scroll to position [130, 0]
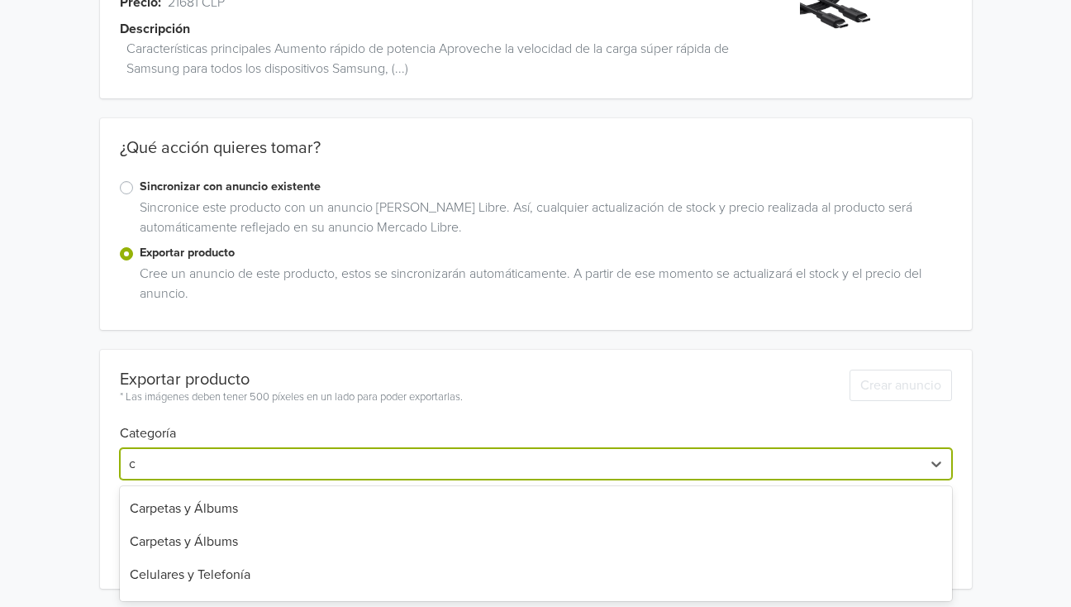
type input "ce"
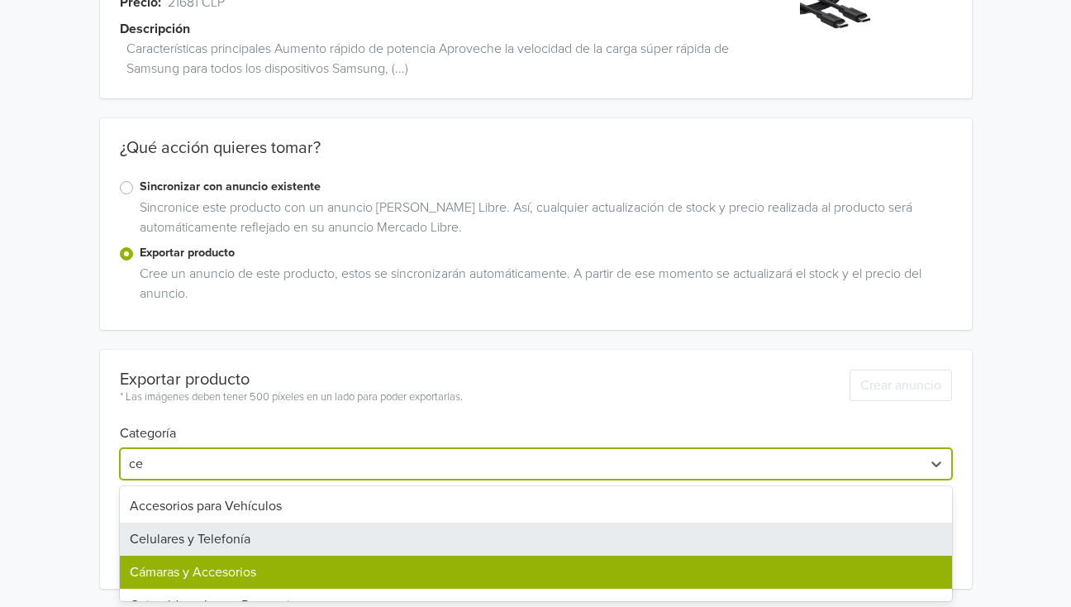
click at [250, 535] on div "Celulares y Telefonía" at bounding box center [536, 538] width 832 height 33
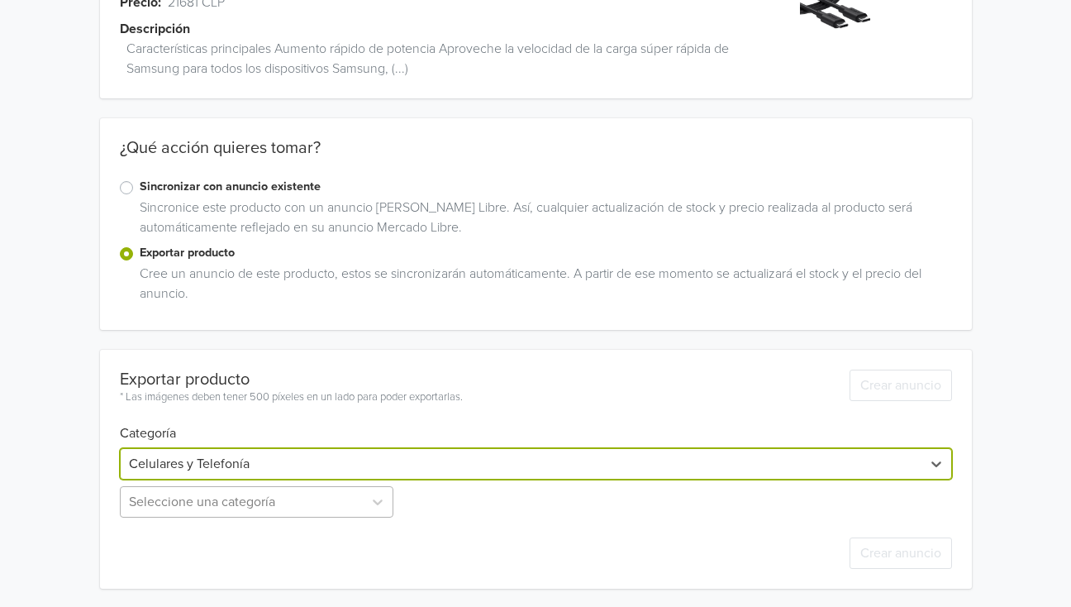
scroll to position [303, 0]
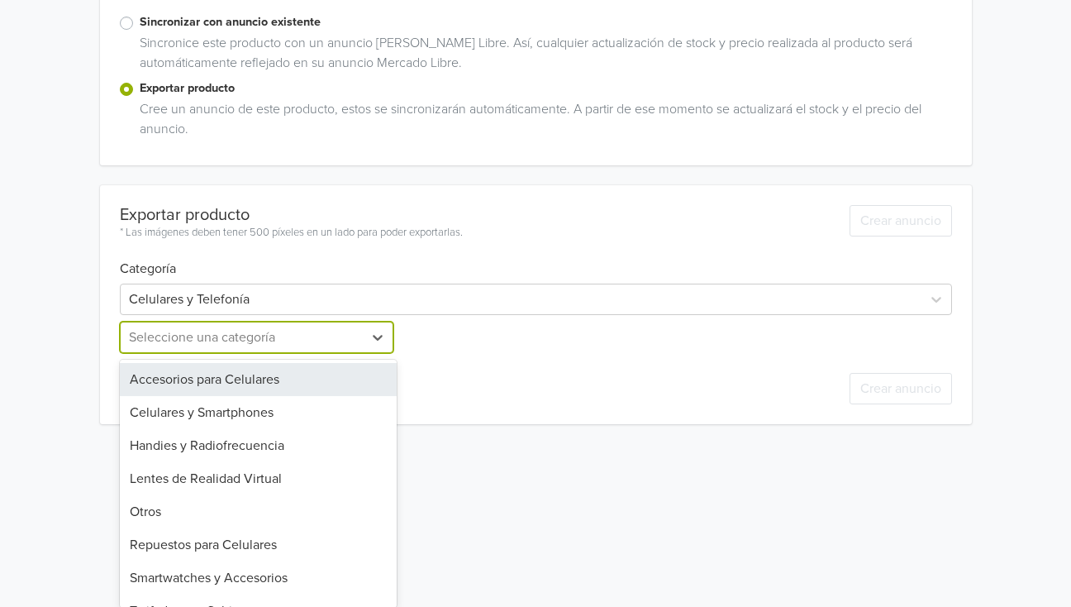
click at [218, 377] on div "Accesorios para Celulares" at bounding box center [259, 379] width 278 height 33
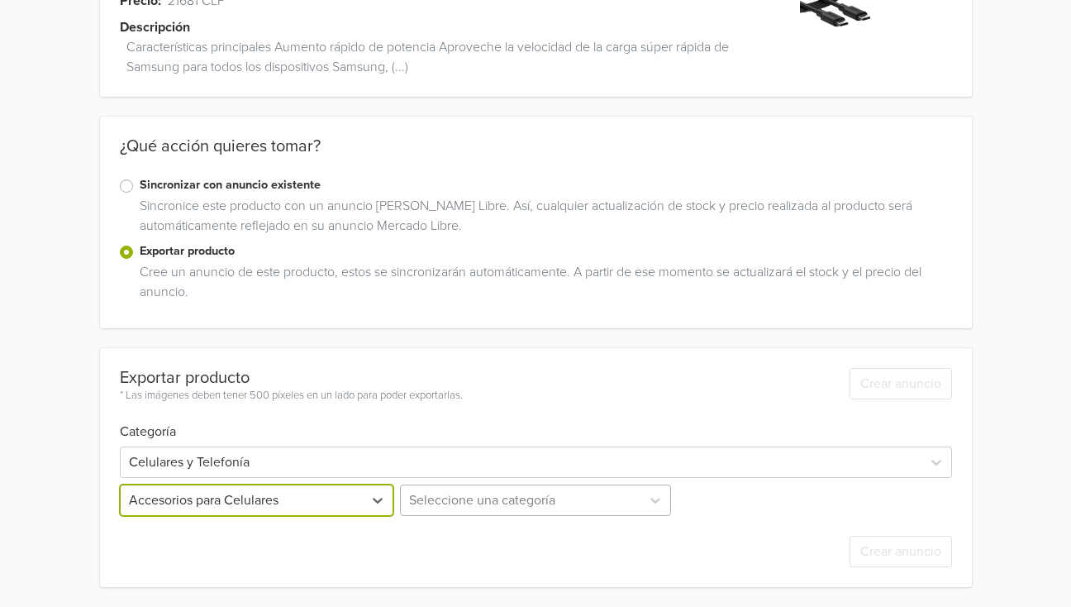
click at [497, 504] on div "Seleccione una categoría" at bounding box center [536, 499] width 278 height 31
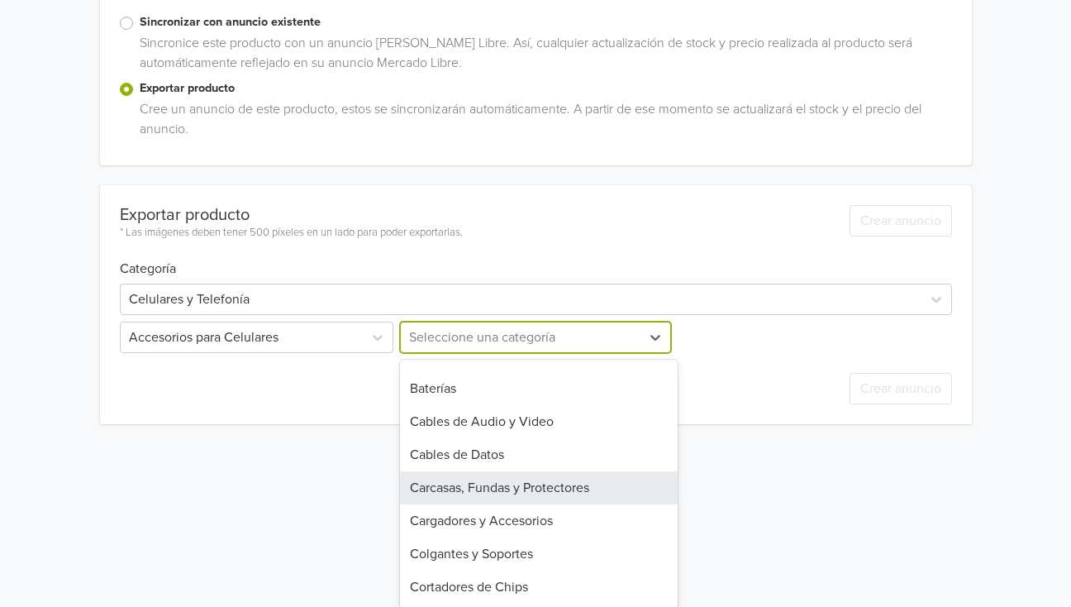
scroll to position [127, 0]
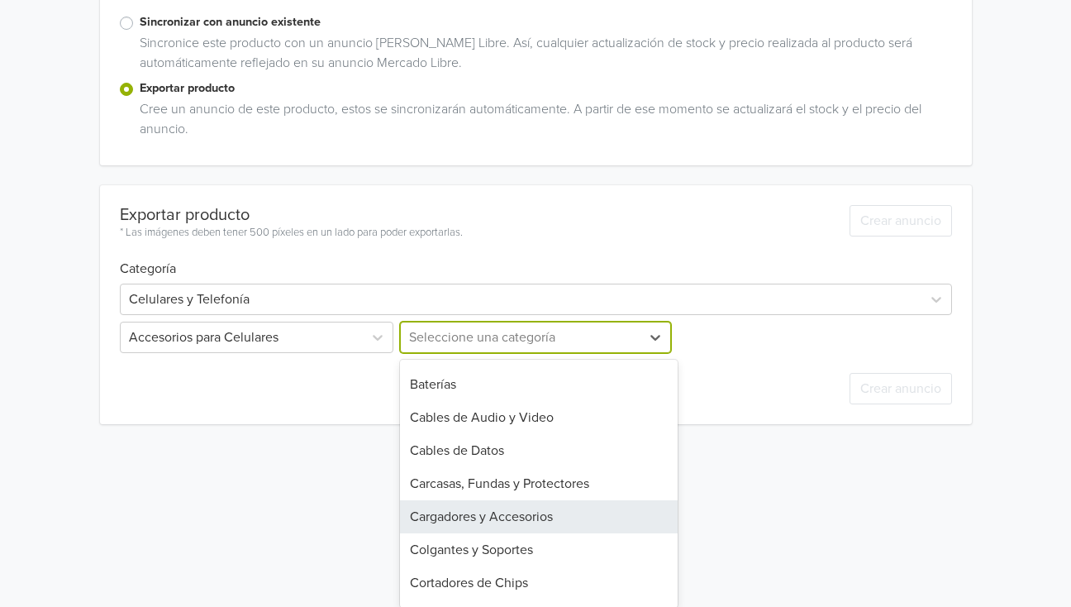
click at [521, 513] on div "Cargadores y Accesorios" at bounding box center [539, 516] width 278 height 33
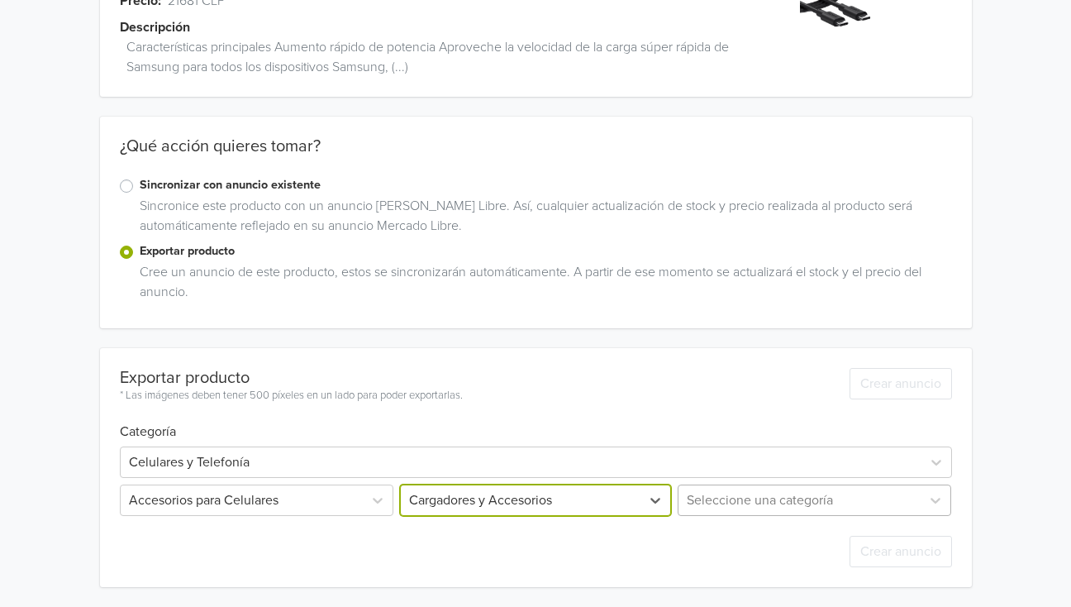
click at [730, 500] on div "Seleccione una categoría" at bounding box center [813, 499] width 278 height 31
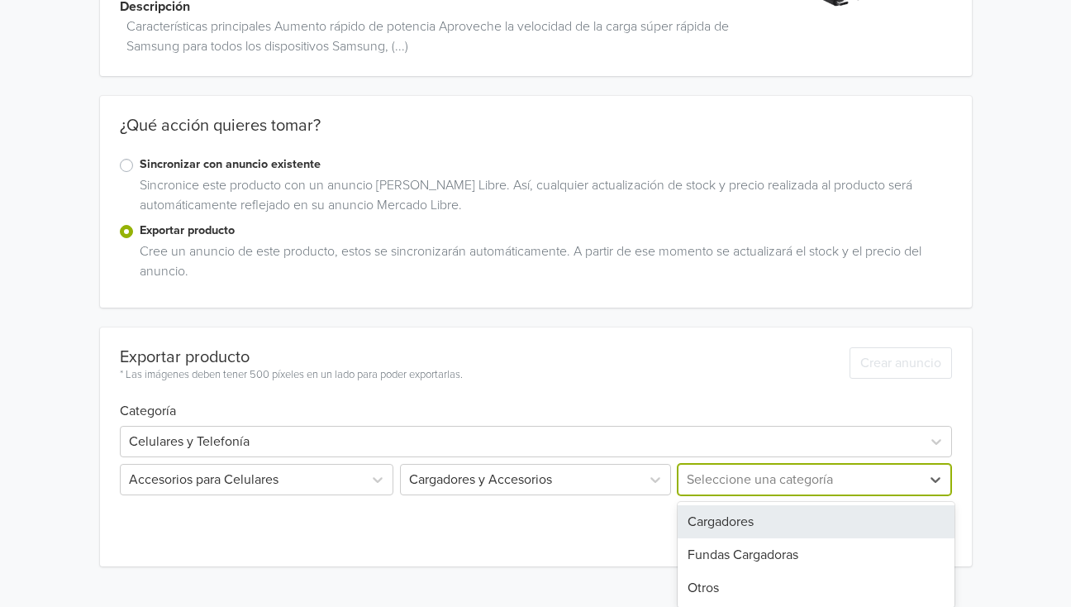
click at [737, 523] on div "Cargadores" at bounding box center [817, 521] width 278 height 33
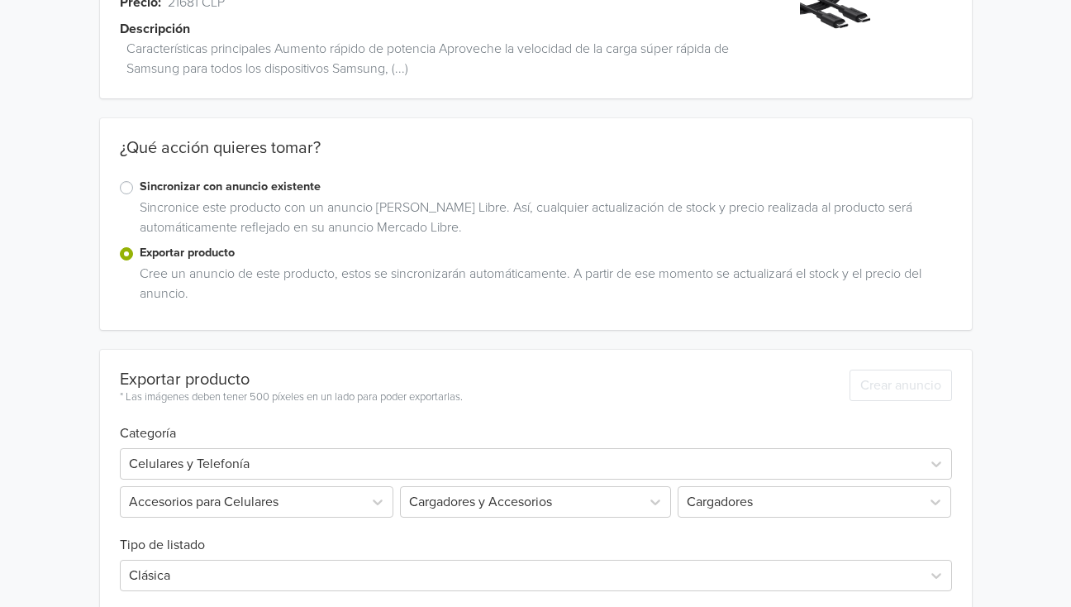
click at [674, 551] on div "Exportar producto * Las imágenes deben tener 500 píxeles en un lado para poder …" at bounding box center [536, 506] width 832 height 312
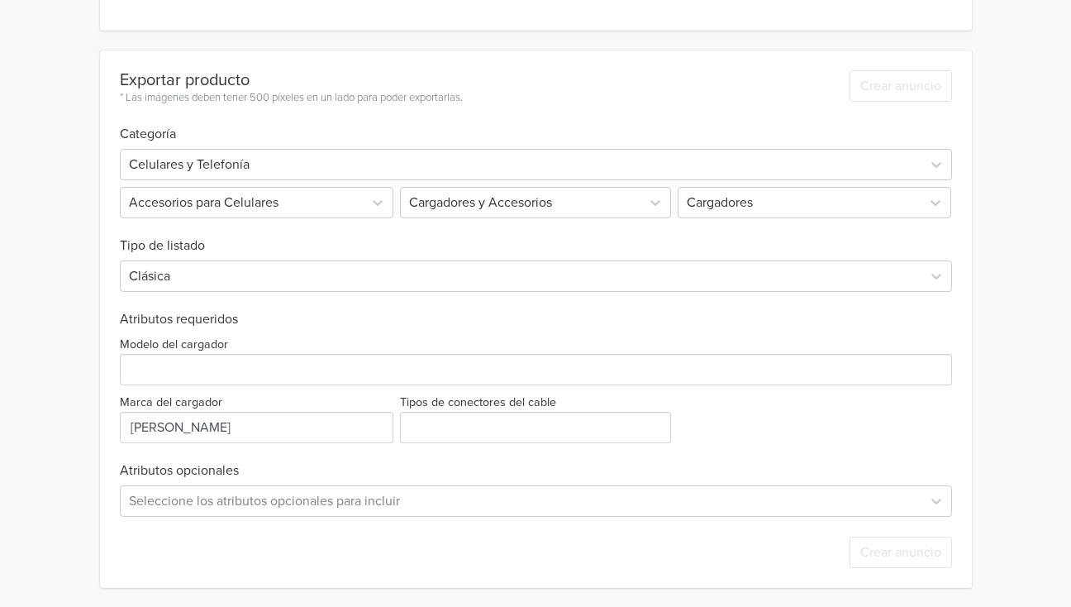
scroll to position [0, 0]
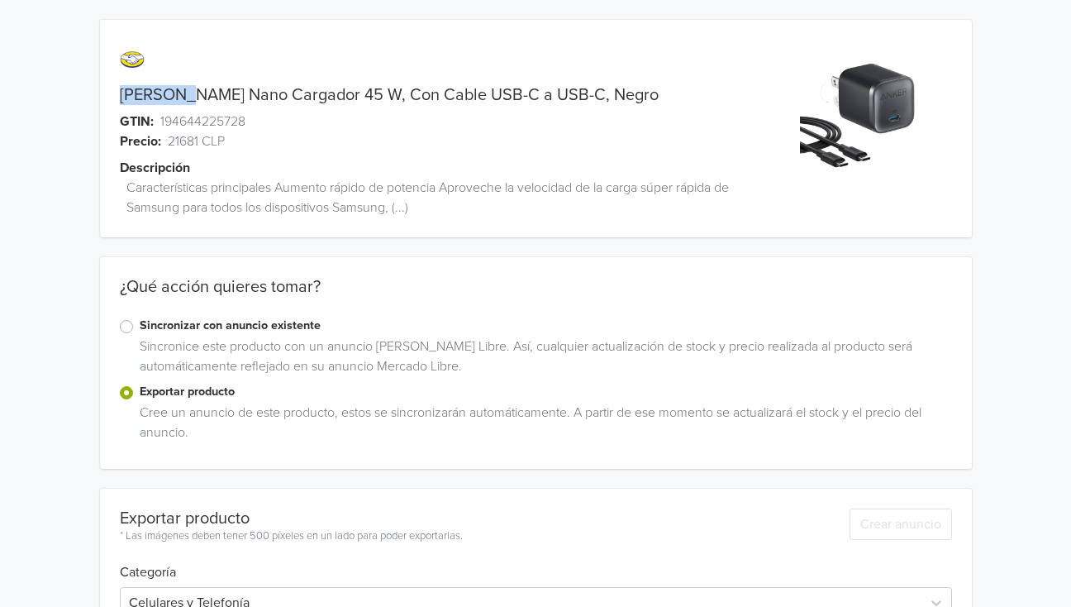
drag, startPoint x: 129, startPoint y: 91, endPoint x: 190, endPoint y: 89, distance: 61.2
click at [190, 89] on div "Anker Nano Cargador 45 W, Con Cable USB-C a USB-C, Negro" at bounding box center [427, 95] width 654 height 20
click at [206, 94] on link "Anker Nano Cargador 45 W, Con Cable USB-C a USB-C, Negro" at bounding box center [389, 95] width 539 height 20
drag, startPoint x: 168, startPoint y: 96, endPoint x: 317, endPoint y: 88, distance: 149.8
click at [317, 88] on link "Anker Nano Cargador 45 W, Con Cable USB-C a USB-C, Negro" at bounding box center [389, 95] width 539 height 20
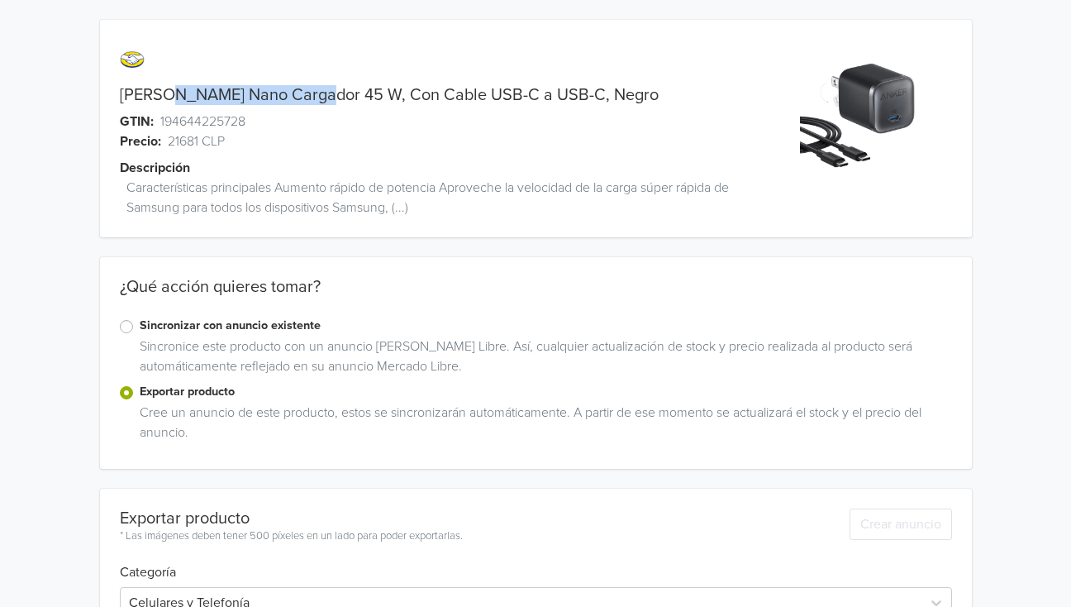
copy link "Nano Cargador 45 W"
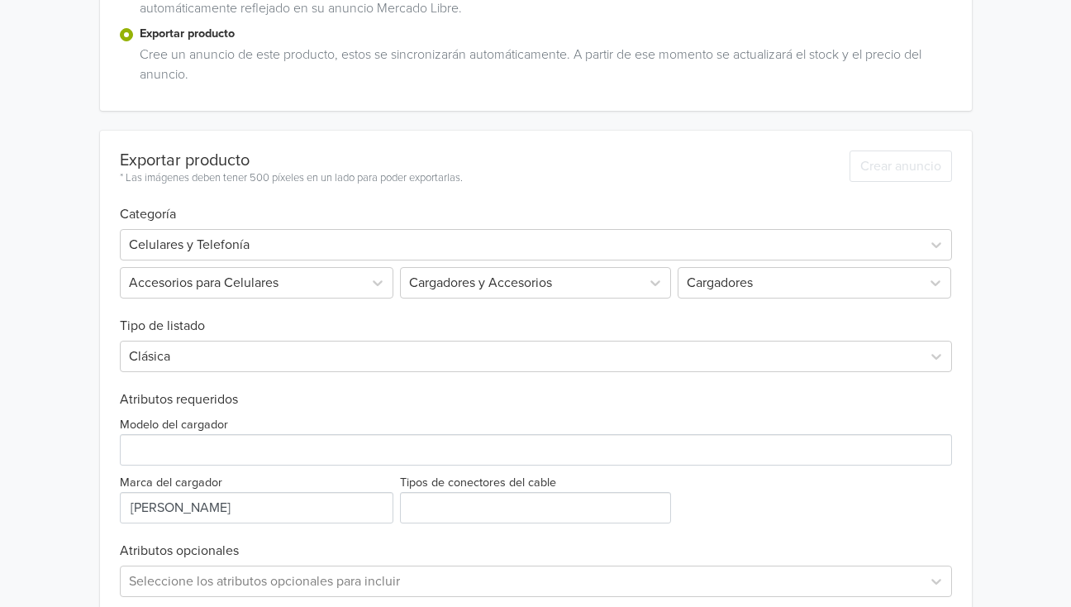
scroll to position [438, 0]
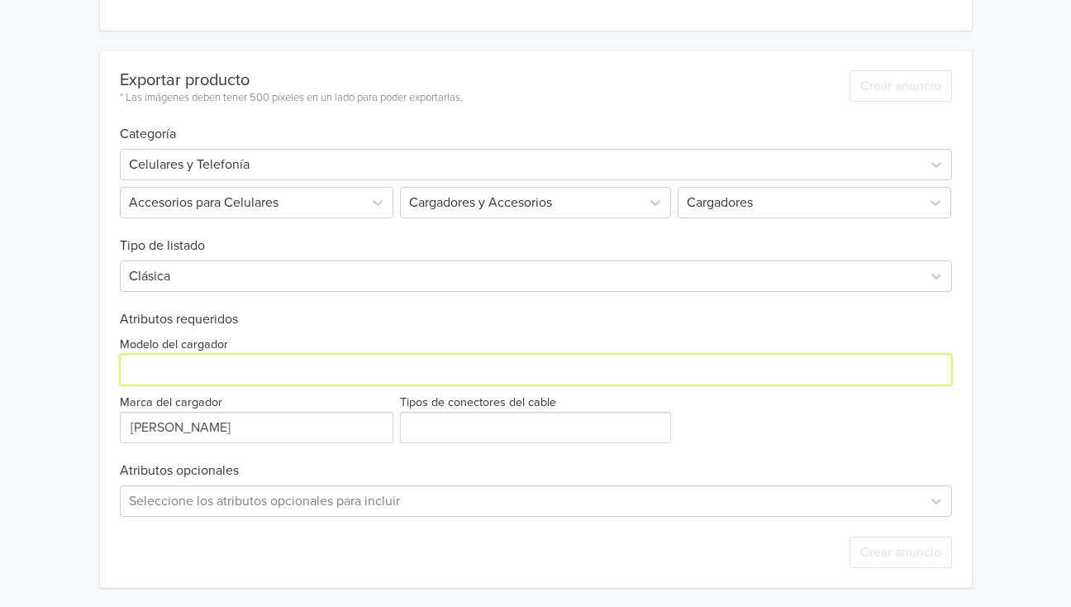
click at [155, 369] on input "Modelo del cargador" at bounding box center [536, 369] width 832 height 31
paste input "Nano Cargador 45 W"
type input "Nano Cargador 45 W"
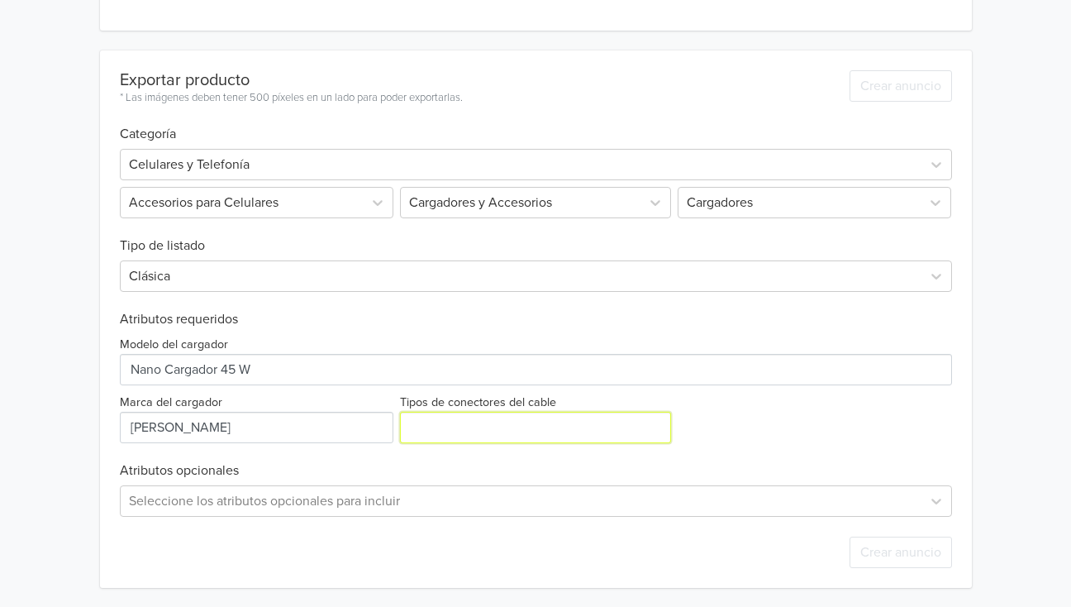
click at [455, 431] on input "Tipos de conectores del cable" at bounding box center [535, 427] width 271 height 31
type input "USB C"
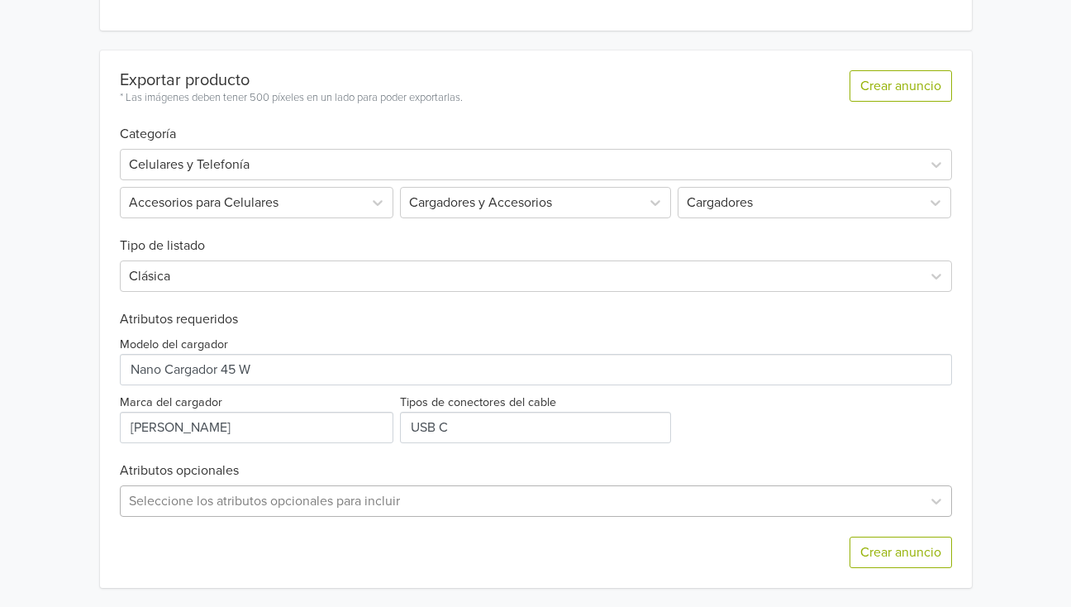
scroll to position [602, 0]
click at [192, 497] on div "Seleccione los atributos opcionales para incluir" at bounding box center [536, 499] width 832 height 31
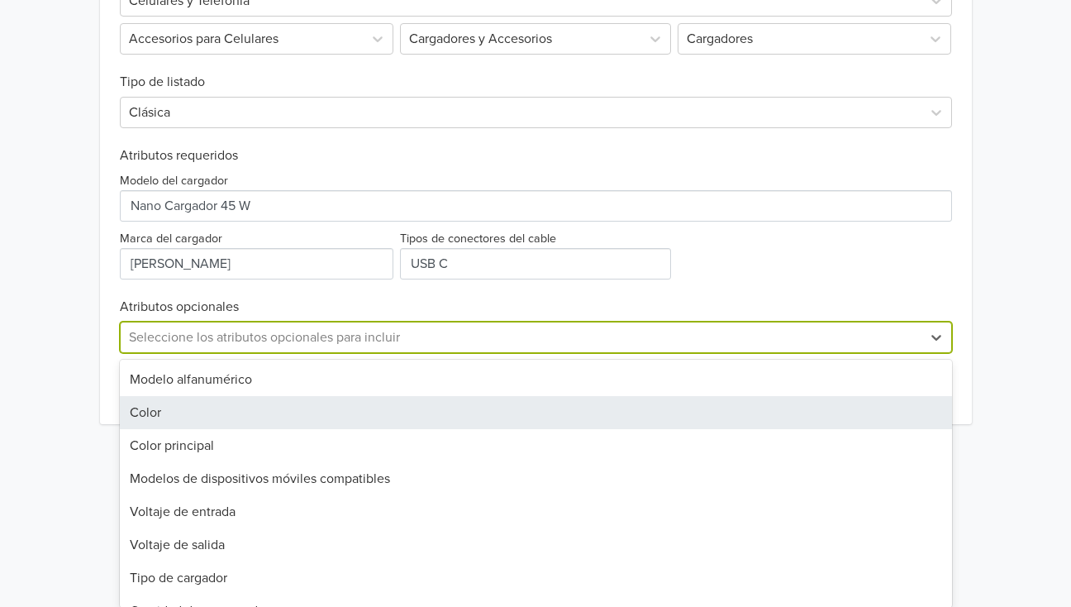
click at [158, 416] on div "Color" at bounding box center [536, 412] width 832 height 33
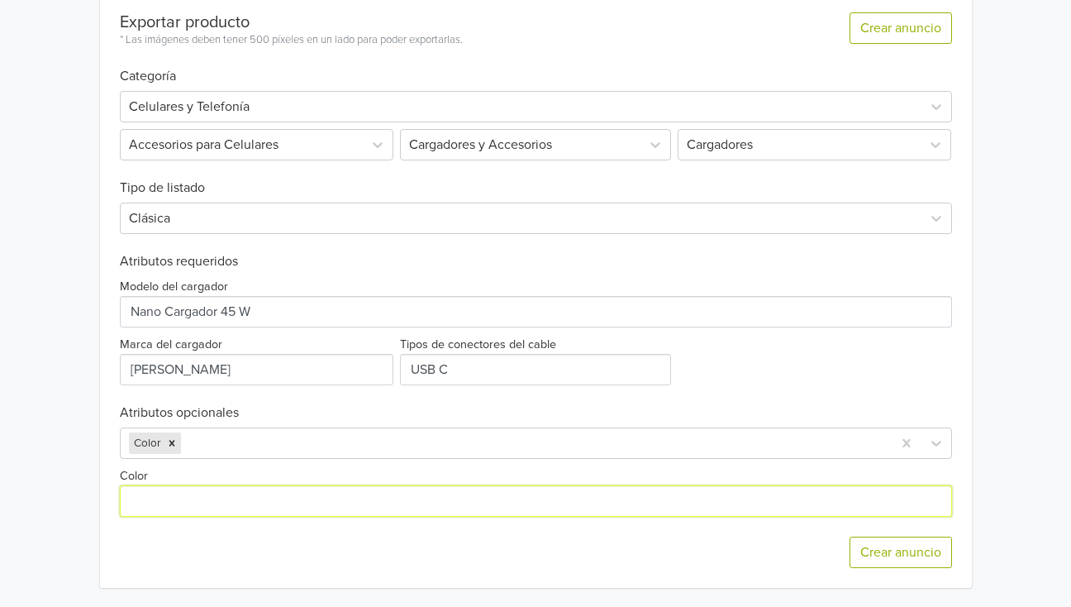
click at [160, 493] on input "Color" at bounding box center [536, 500] width 832 height 31
type input "Negro"
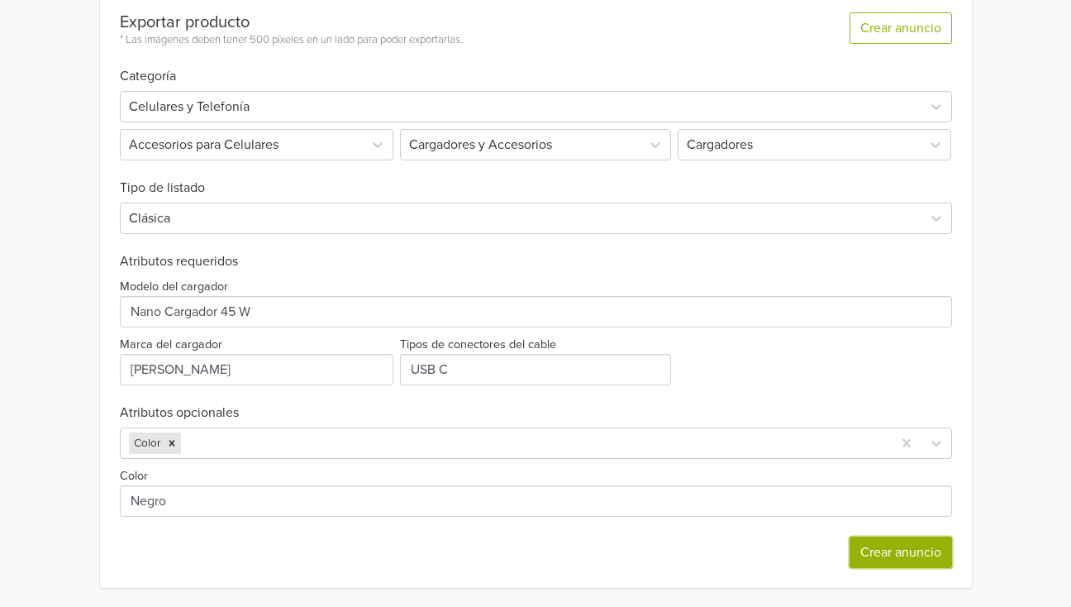
click at [868, 545] on button "Crear anuncio" at bounding box center [901, 551] width 102 height 31
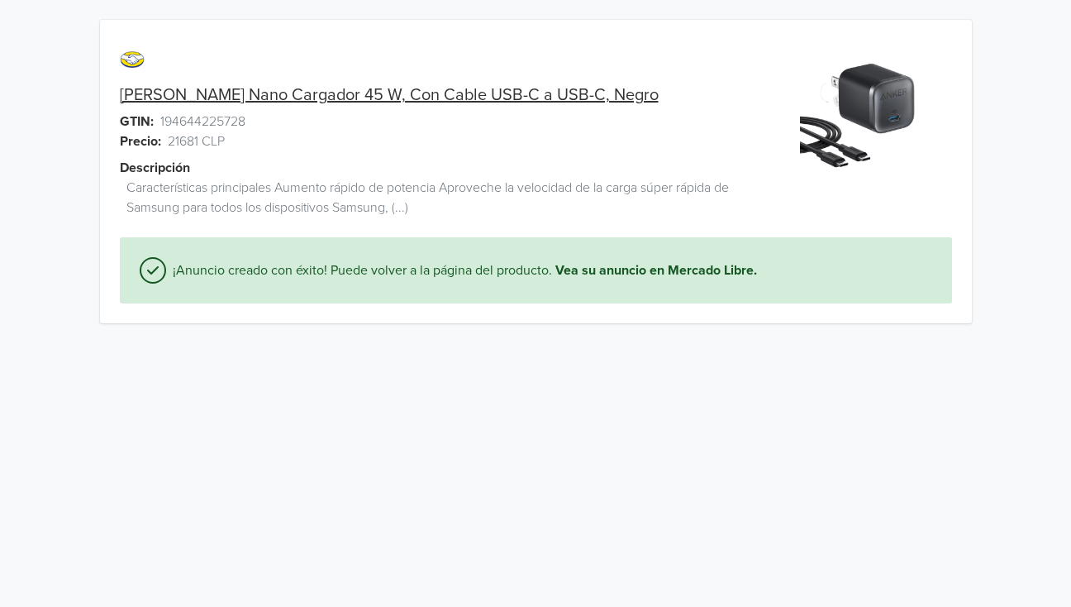
scroll to position [0, 0]
